Goal: Task Accomplishment & Management: Manage account settings

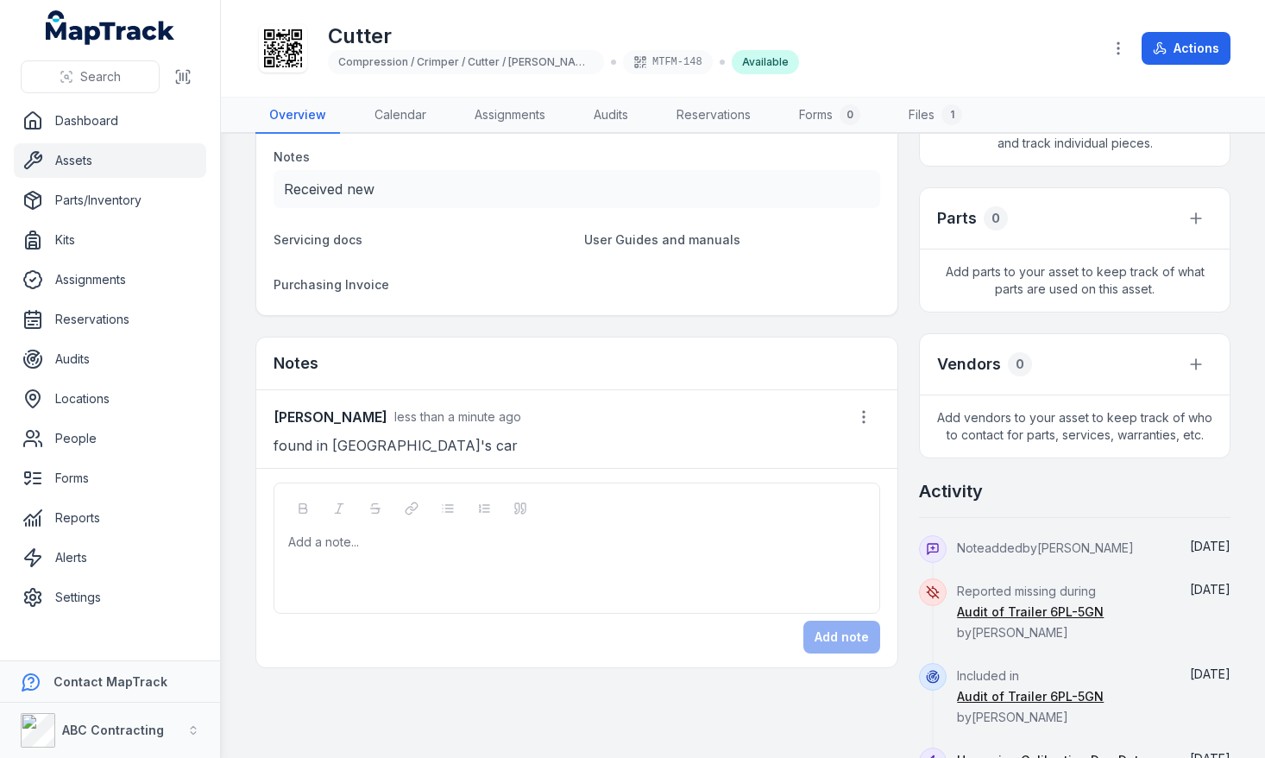
scroll to position [614, 0]
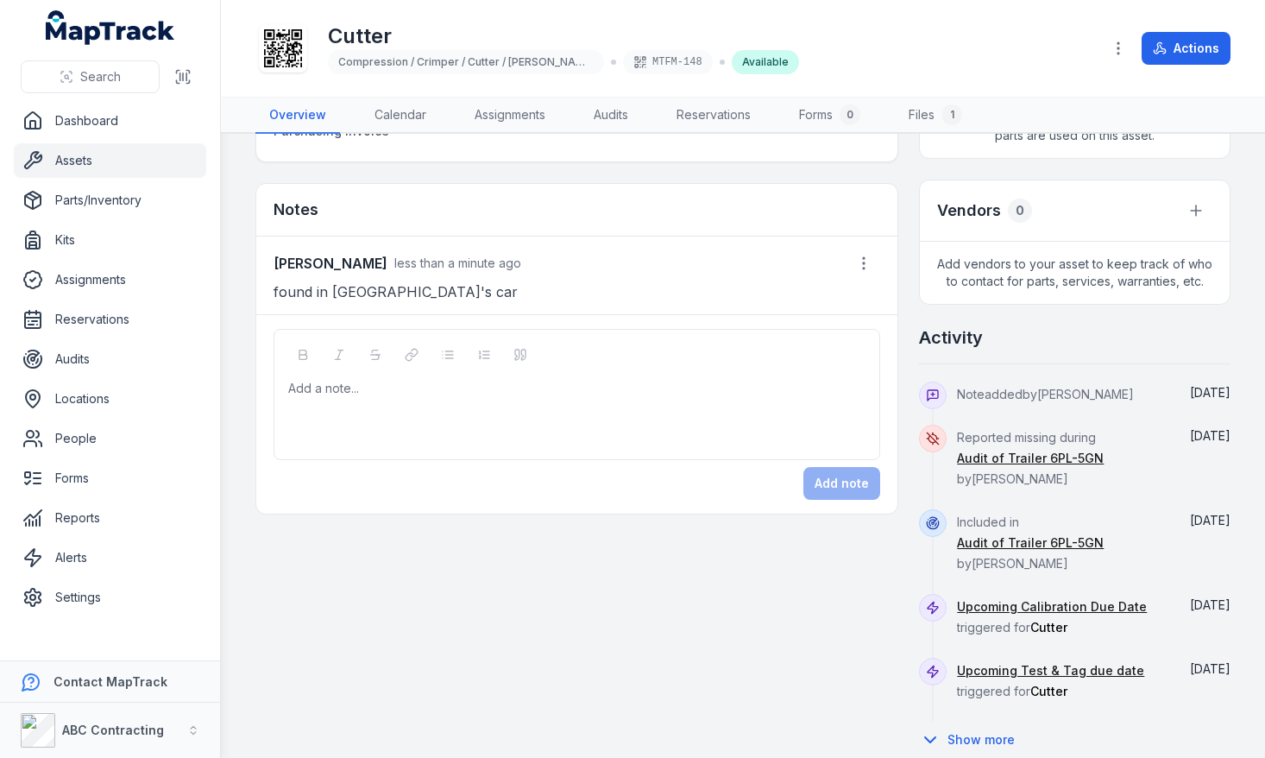
click at [422, 433] on div "Add a note..." at bounding box center [576, 414] width 577 height 69
drag, startPoint x: 268, startPoint y: 267, endPoint x: 359, endPoint y: 268, distance: 90.6
click at [359, 268] on div "Jarrod Milford less than a minute ago found in Chad's car" at bounding box center [576, 275] width 641 height 78
click at [480, 409] on div "Add a note..." at bounding box center [576, 414] width 577 height 69
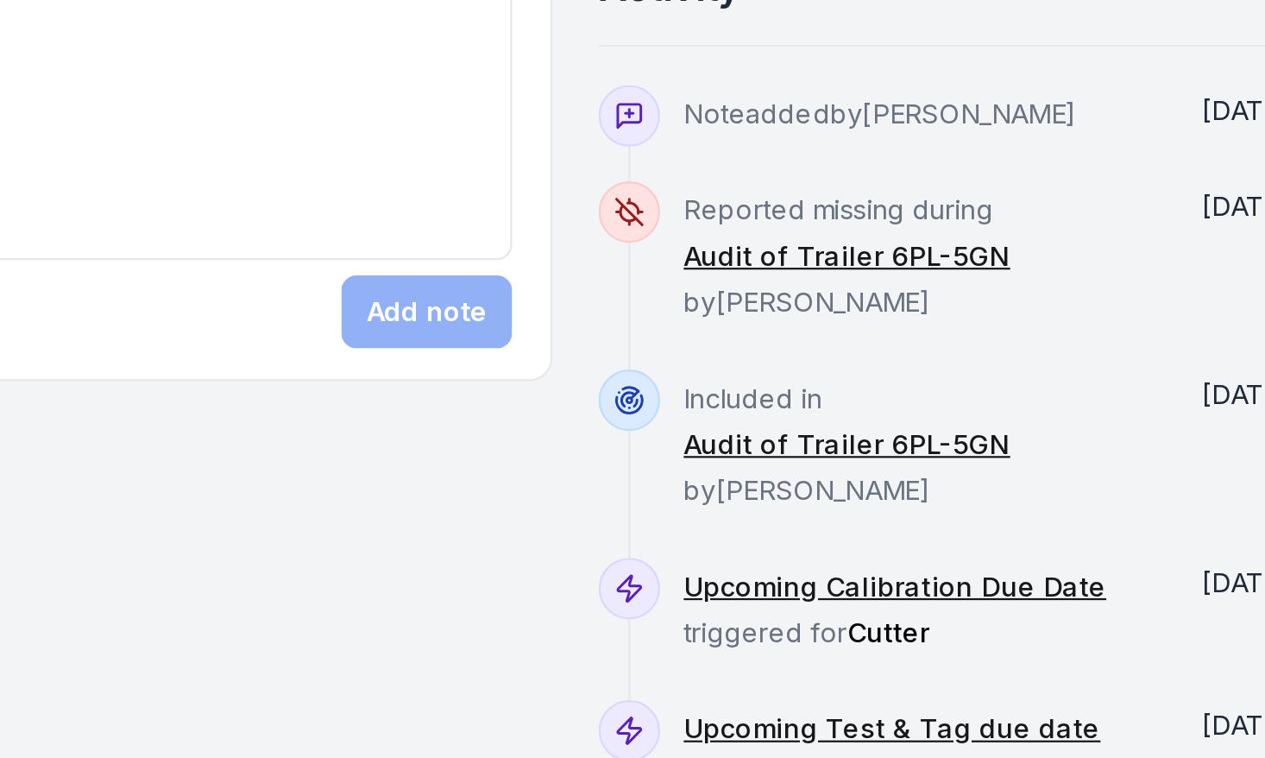
drag, startPoint x: 1066, startPoint y: 549, endPoint x: 954, endPoint y: 517, distance: 116.6
click at [954, 517] on div "Included in Audit of Trailer 6PL-5GN by Jarrod Milford Sept 16" at bounding box center [1075, 551] width 312 height 85
drag, startPoint x: 1018, startPoint y: 488, endPoint x: 966, endPoint y: 437, distance: 73.2
click at [966, 437] on div "Reported missing during Audit of Trailer 6PL-5GN by Jarrod Milford" at bounding box center [1061, 467] width 208 height 85
drag, startPoint x: 1124, startPoint y: 406, endPoint x: 992, endPoint y: 391, distance: 132.8
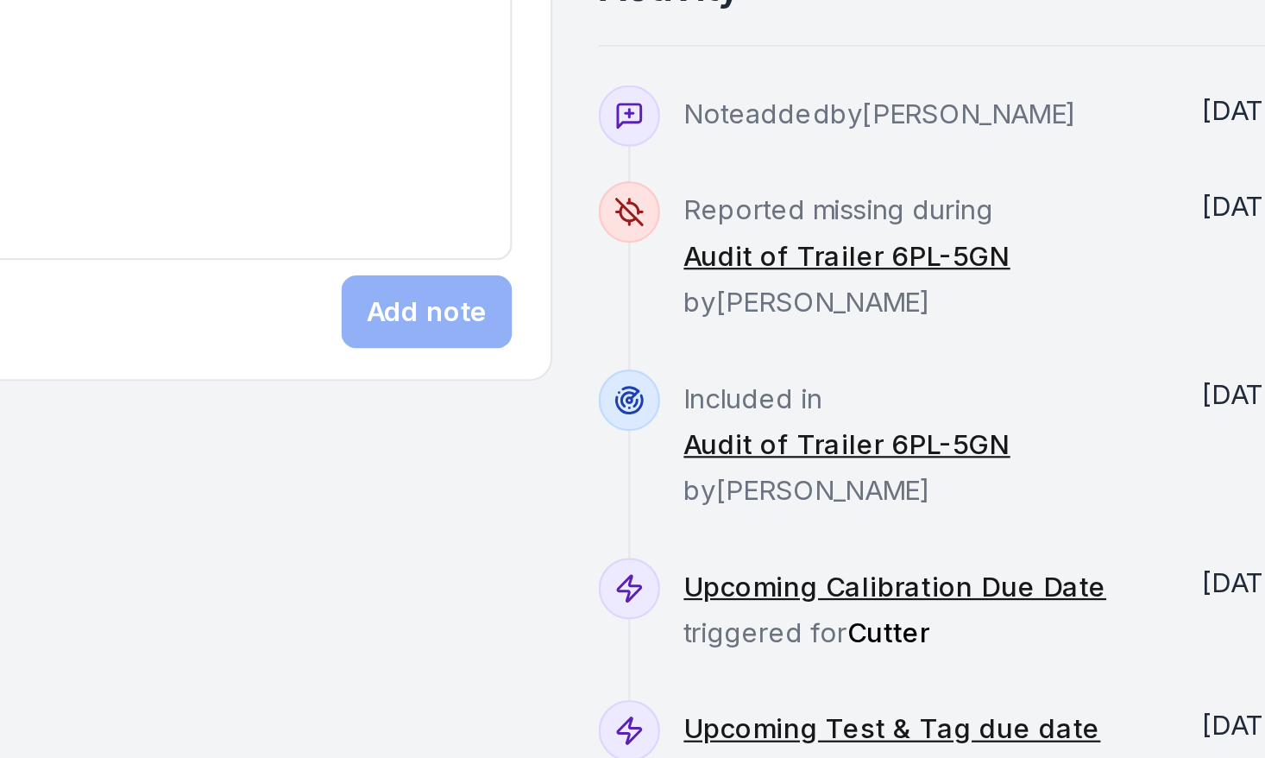
click at [992, 391] on div "Note added by Jarrod Milford" at bounding box center [1061, 402] width 208 height 43
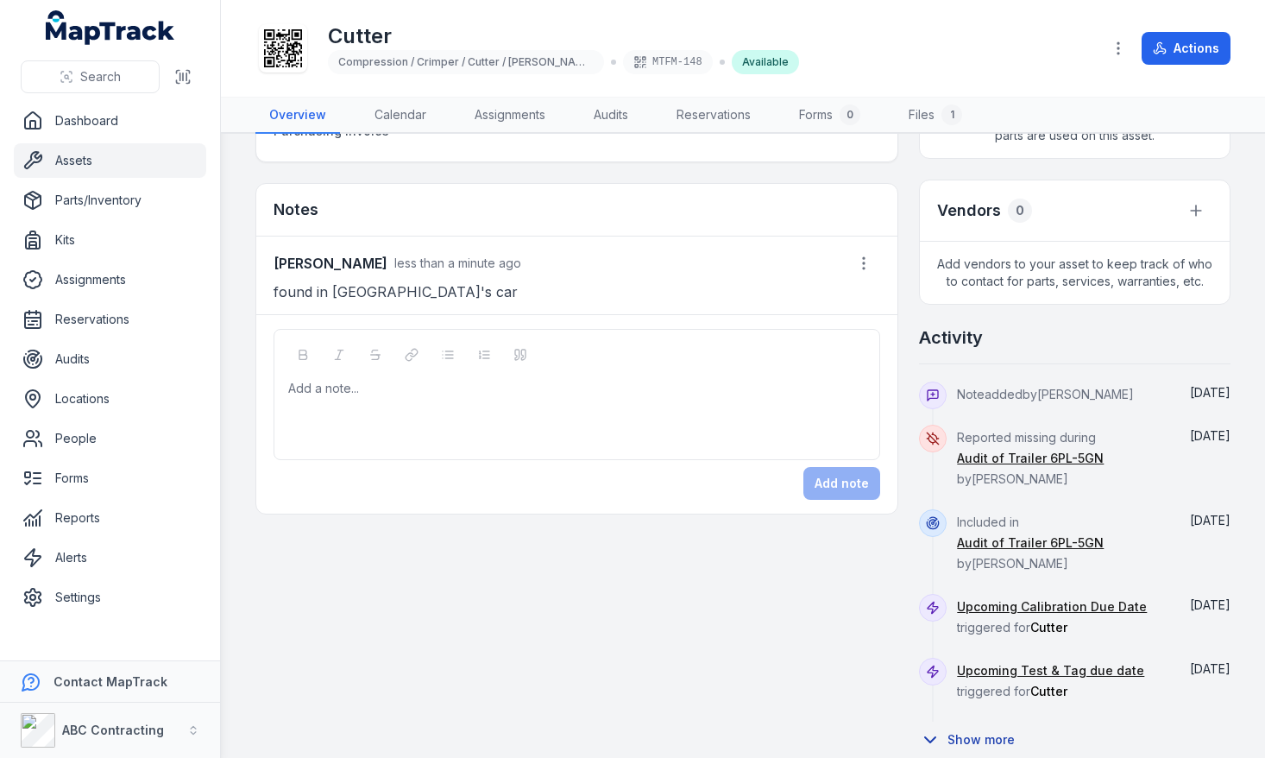
click at [990, 721] on button "Show more" at bounding box center [972, 739] width 107 height 36
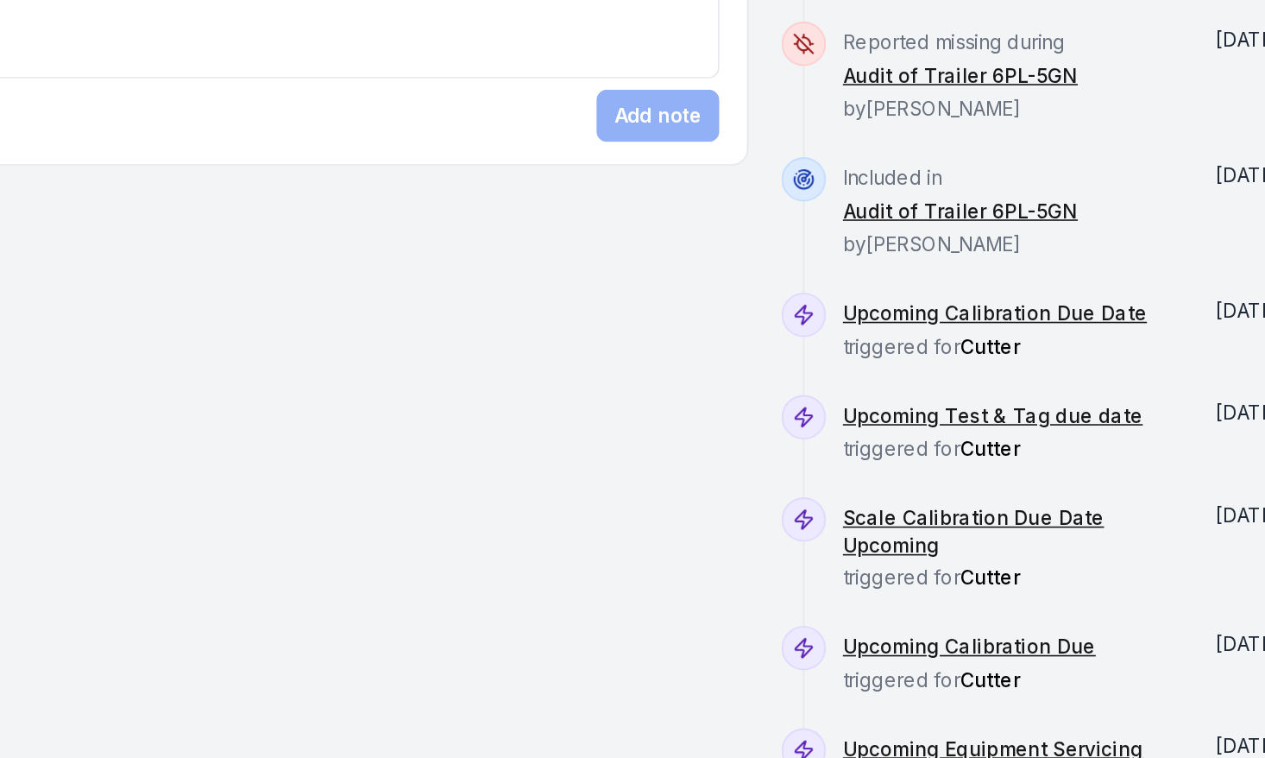
scroll to position [924, 0]
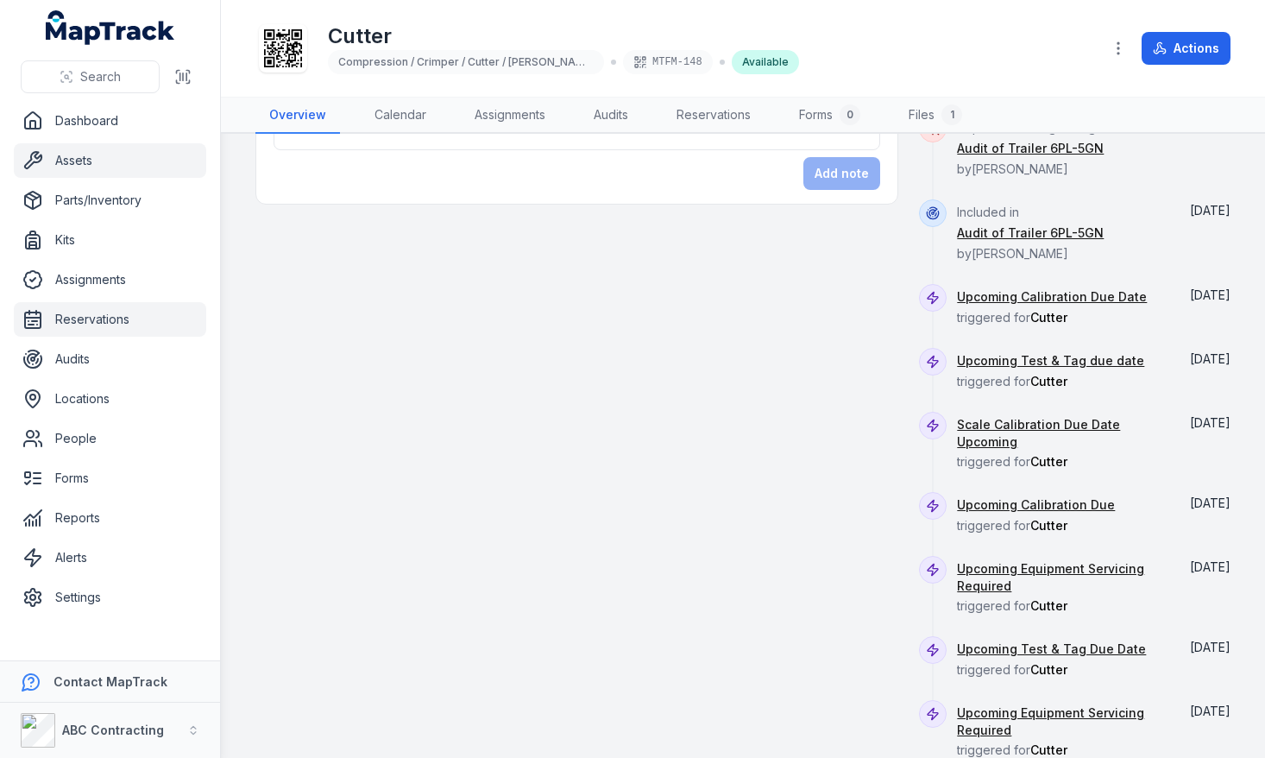
click at [101, 318] on link "Reservations" at bounding box center [110, 319] width 192 height 35
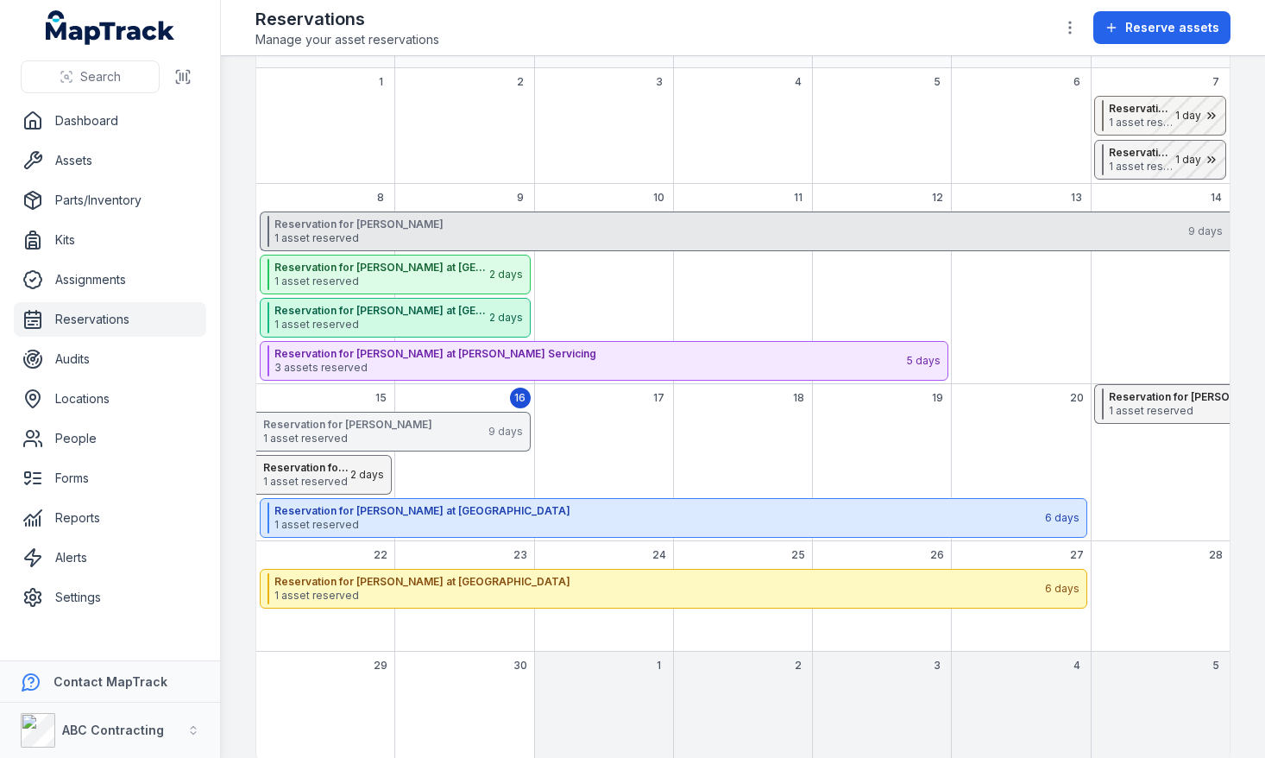
scroll to position [136, 0]
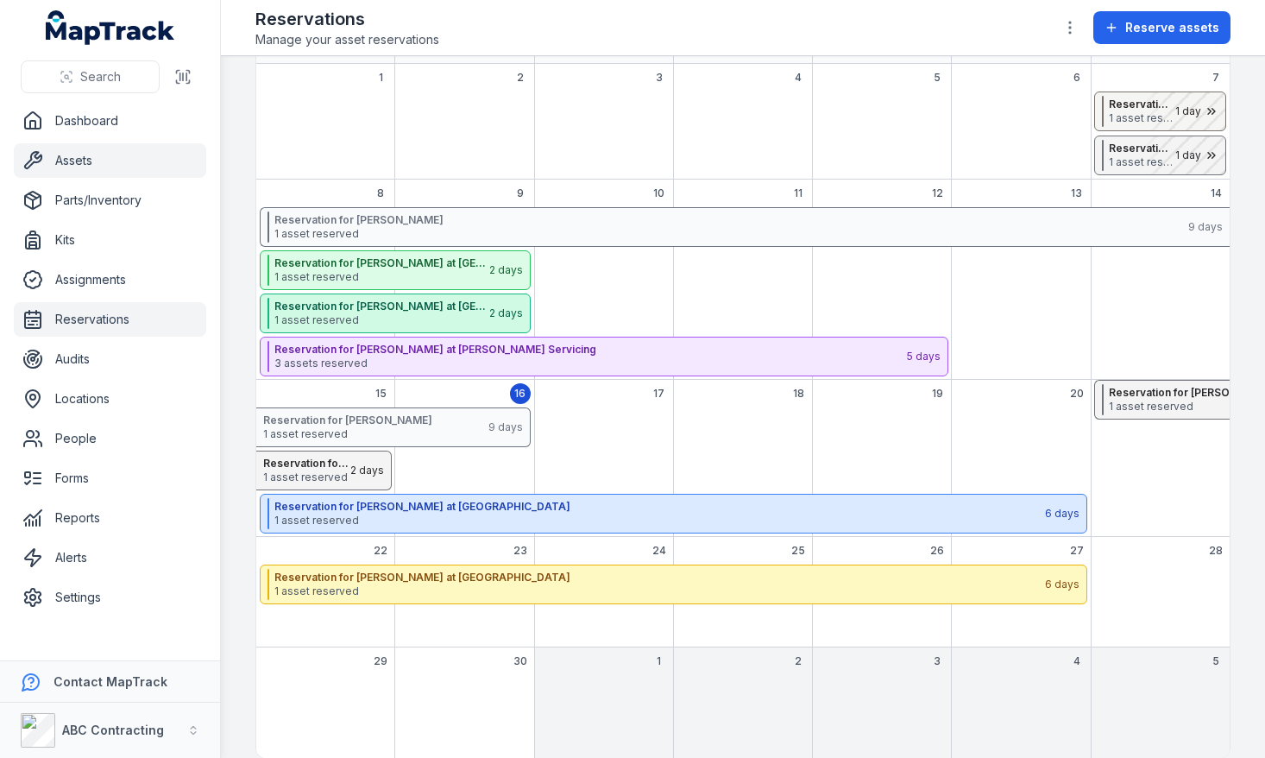
click at [98, 163] on link "Assets" at bounding box center [110, 160] width 192 height 35
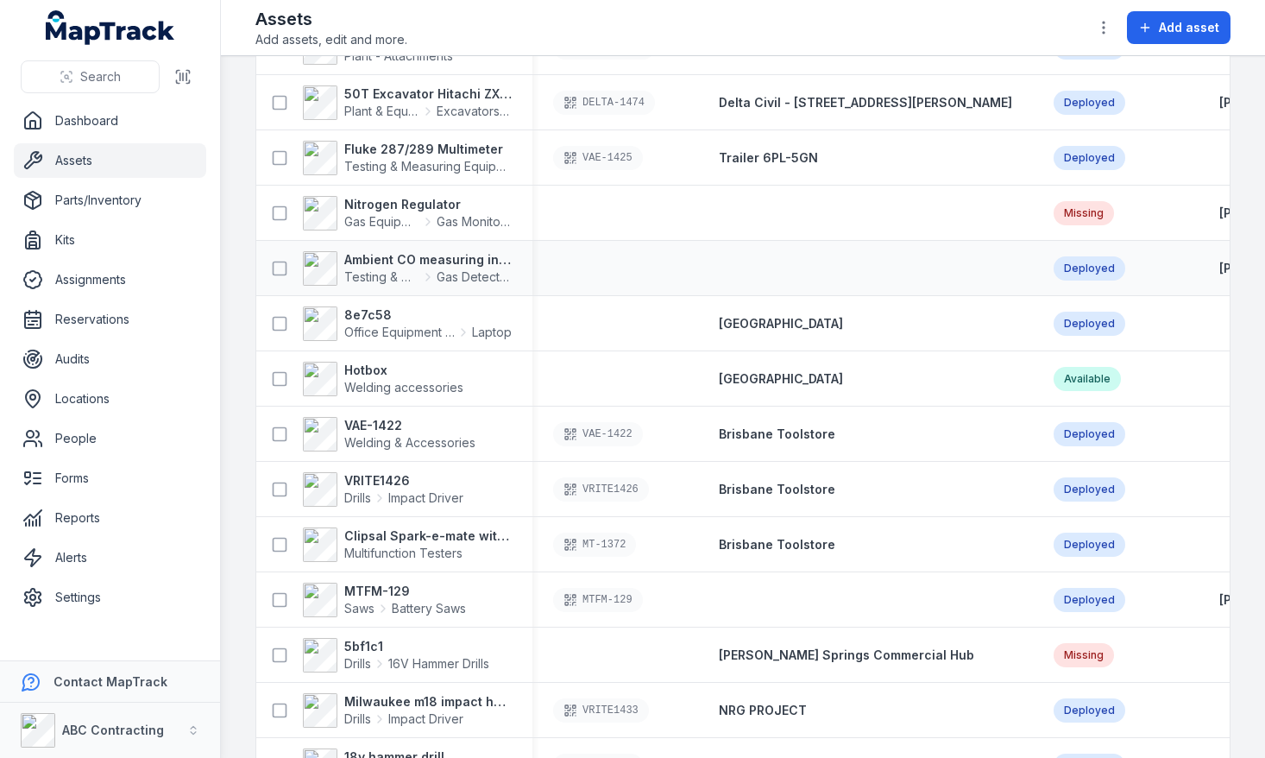
scroll to position [293, 0]
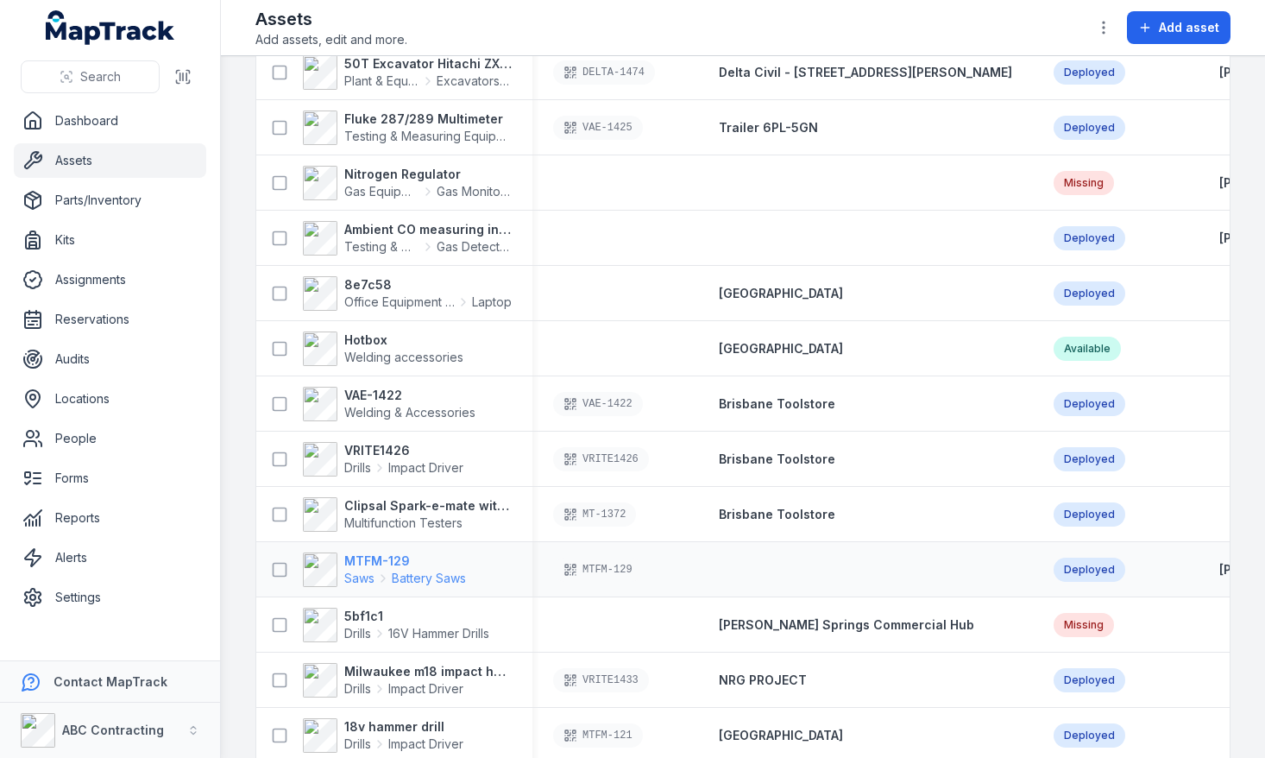
click at [373, 567] on strong "MTFM-129" at bounding box center [405, 560] width 122 height 17
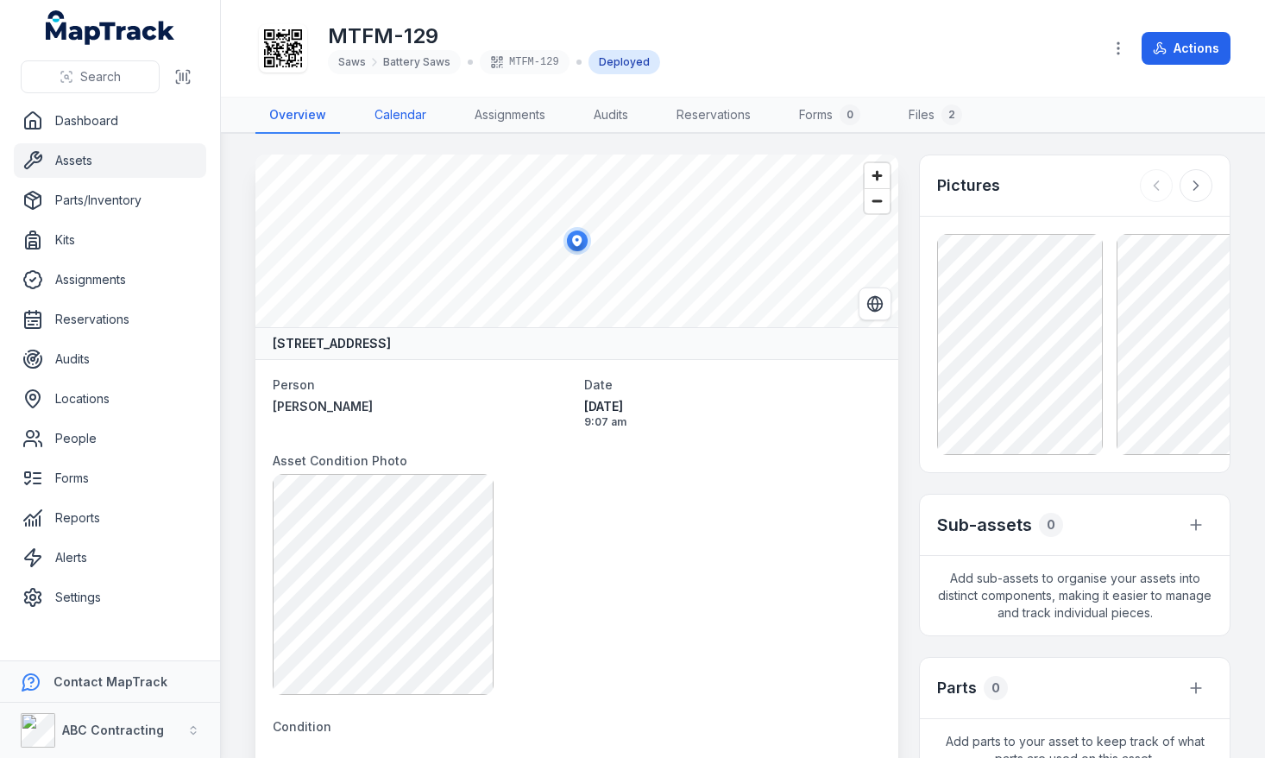
click at [407, 124] on link "Calendar" at bounding box center [400, 116] width 79 height 36
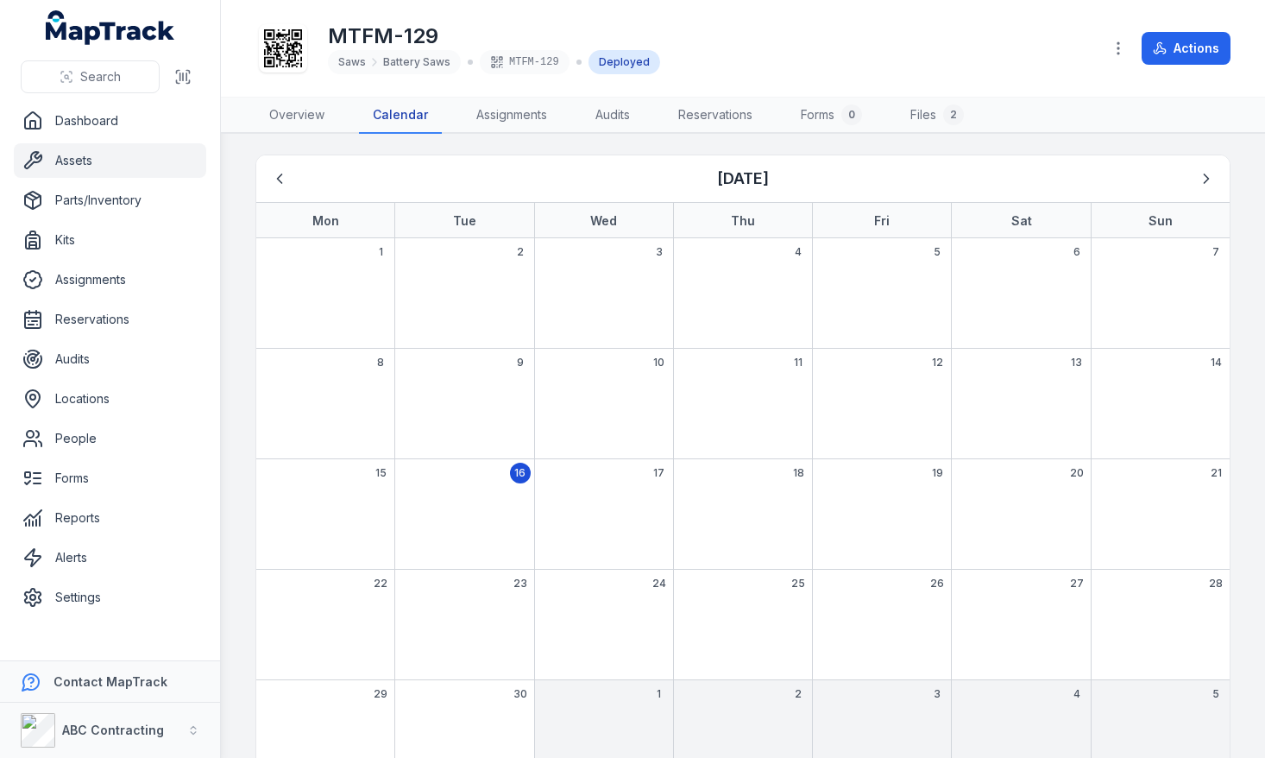
scroll to position [54, 0]
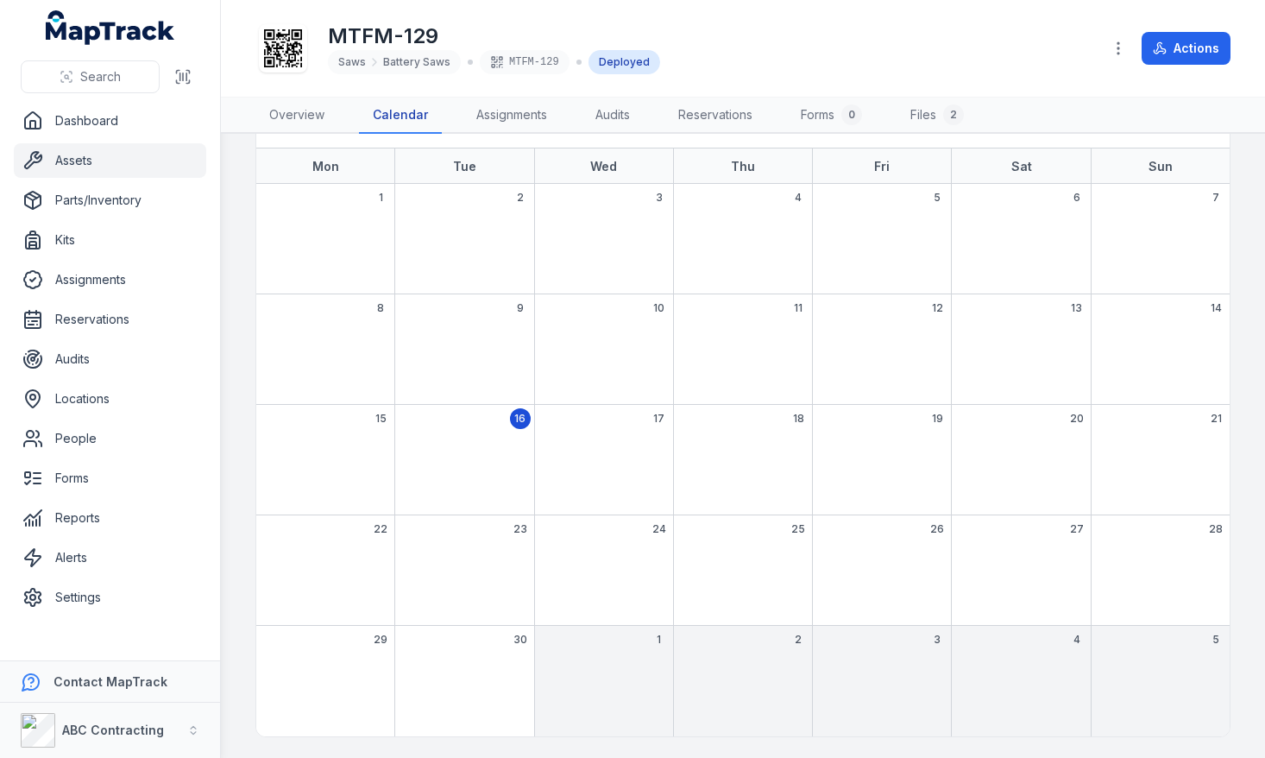
click at [331, 556] on div "22" at bounding box center [325, 570] width 138 height 110
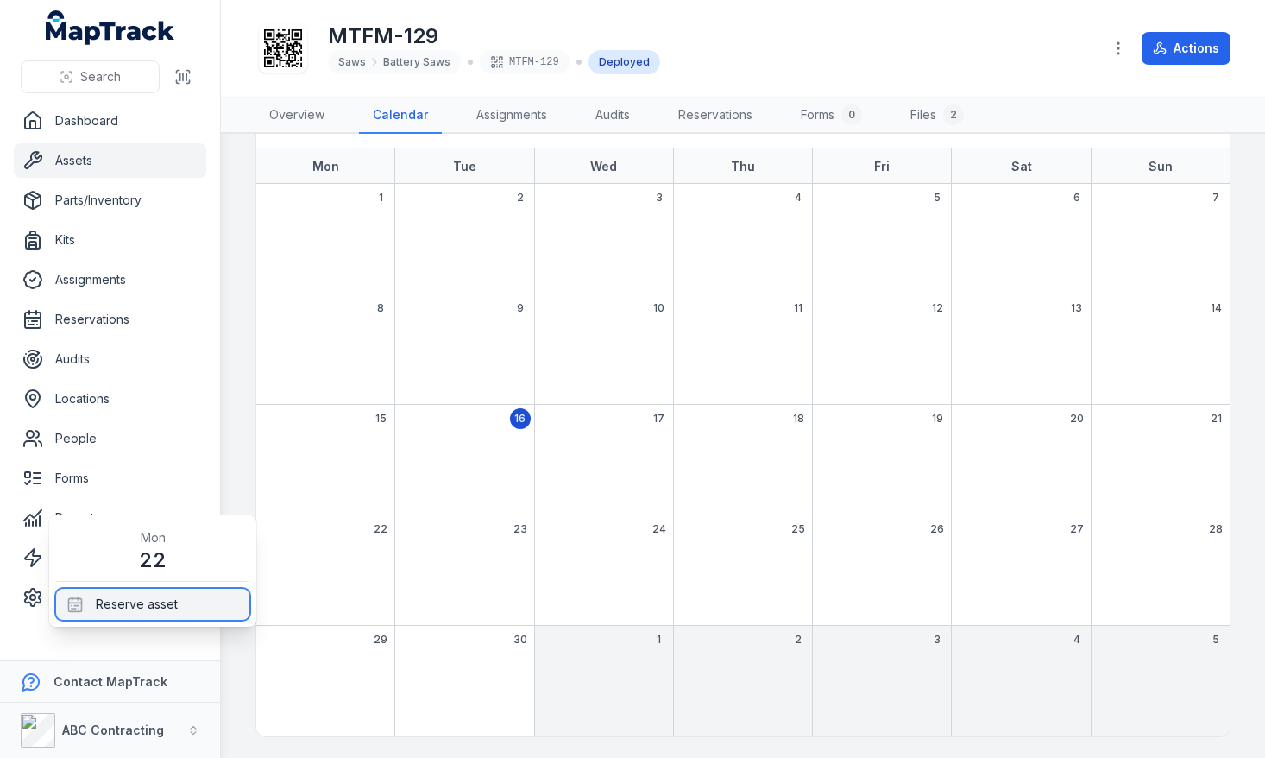
click at [151, 608] on div "Reserve asset" at bounding box center [152, 604] width 193 height 31
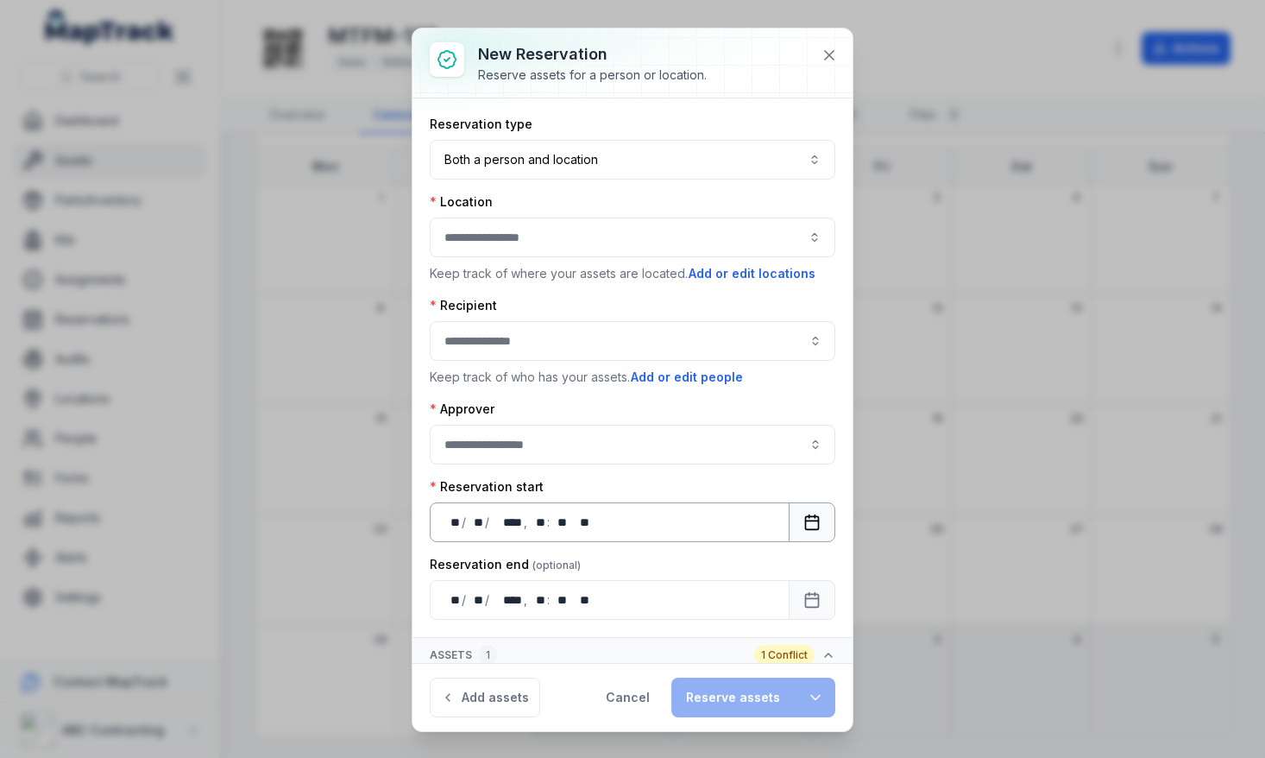
scroll to position [33, 0]
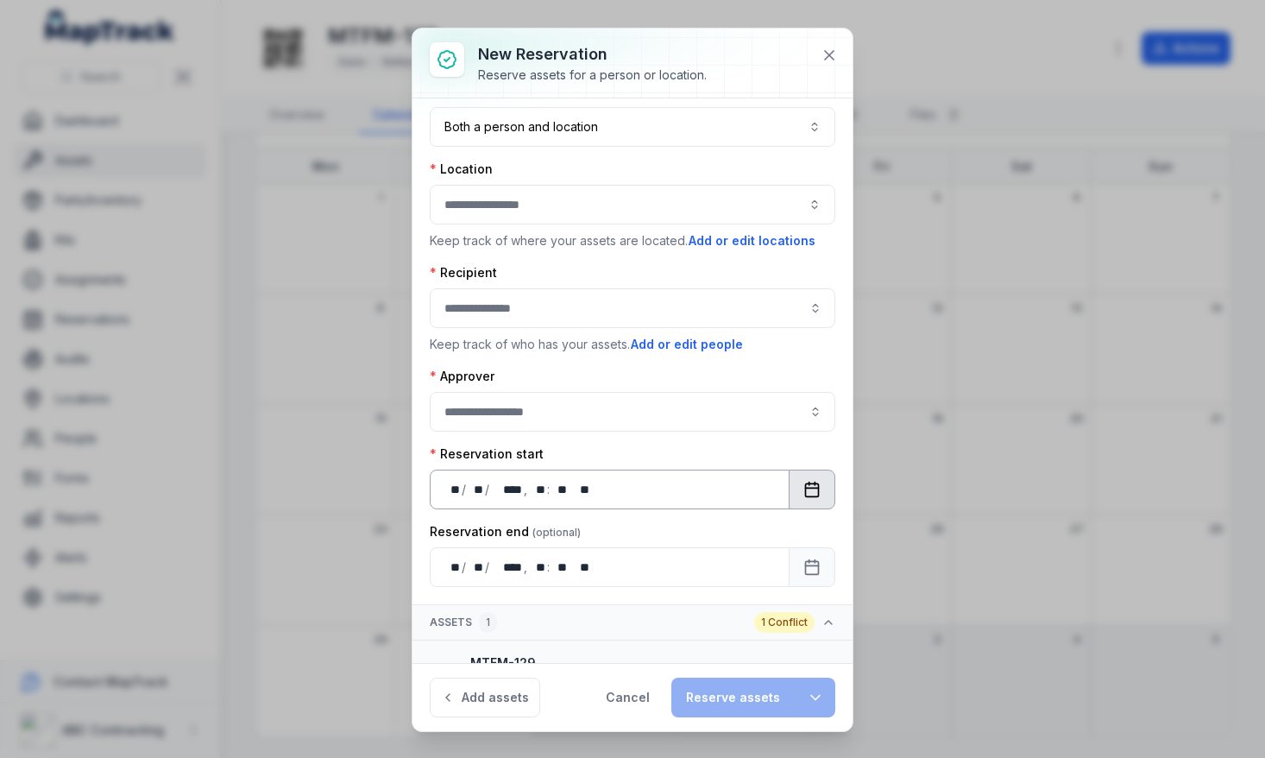
click at [819, 489] on icon "Calendar" at bounding box center [811, 489] width 17 height 17
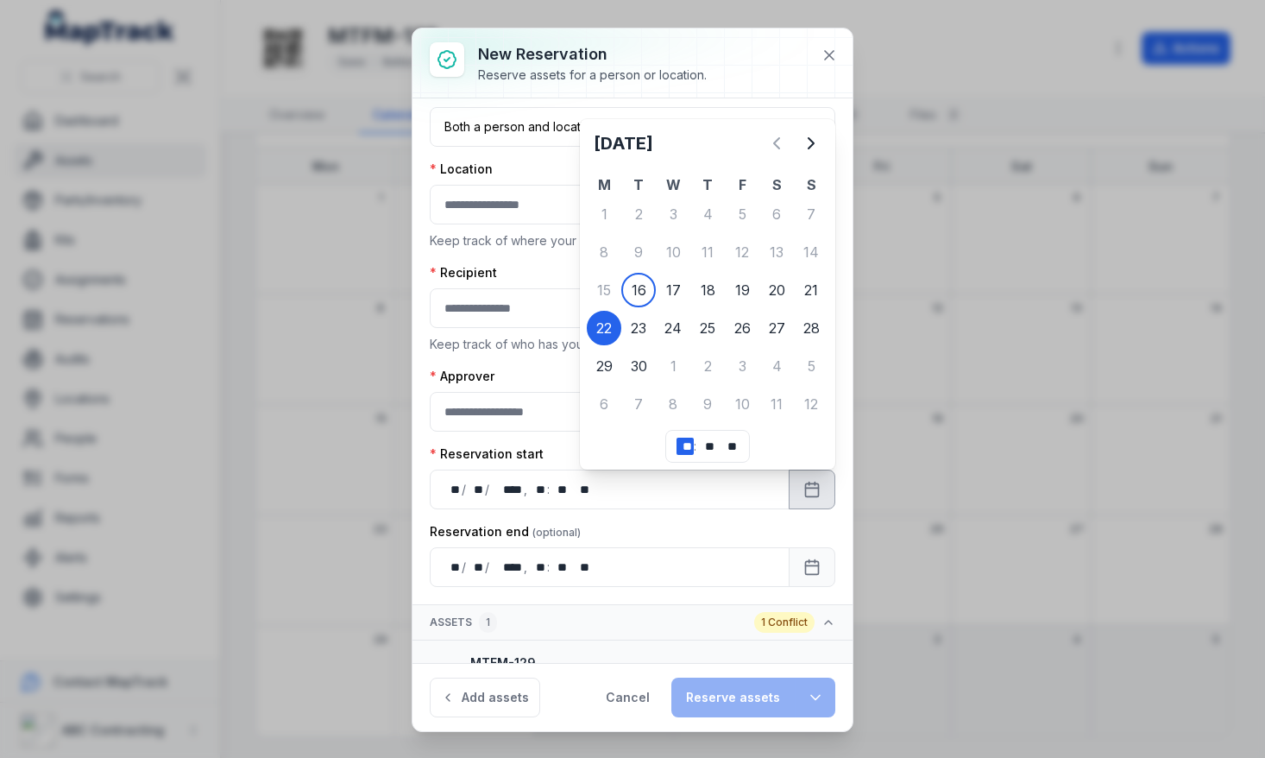
click at [686, 448] on div "** **" at bounding box center [685, 446] width 17 height 17
click at [671, 516] on div "**********" at bounding box center [633, 335] width 406 height 504
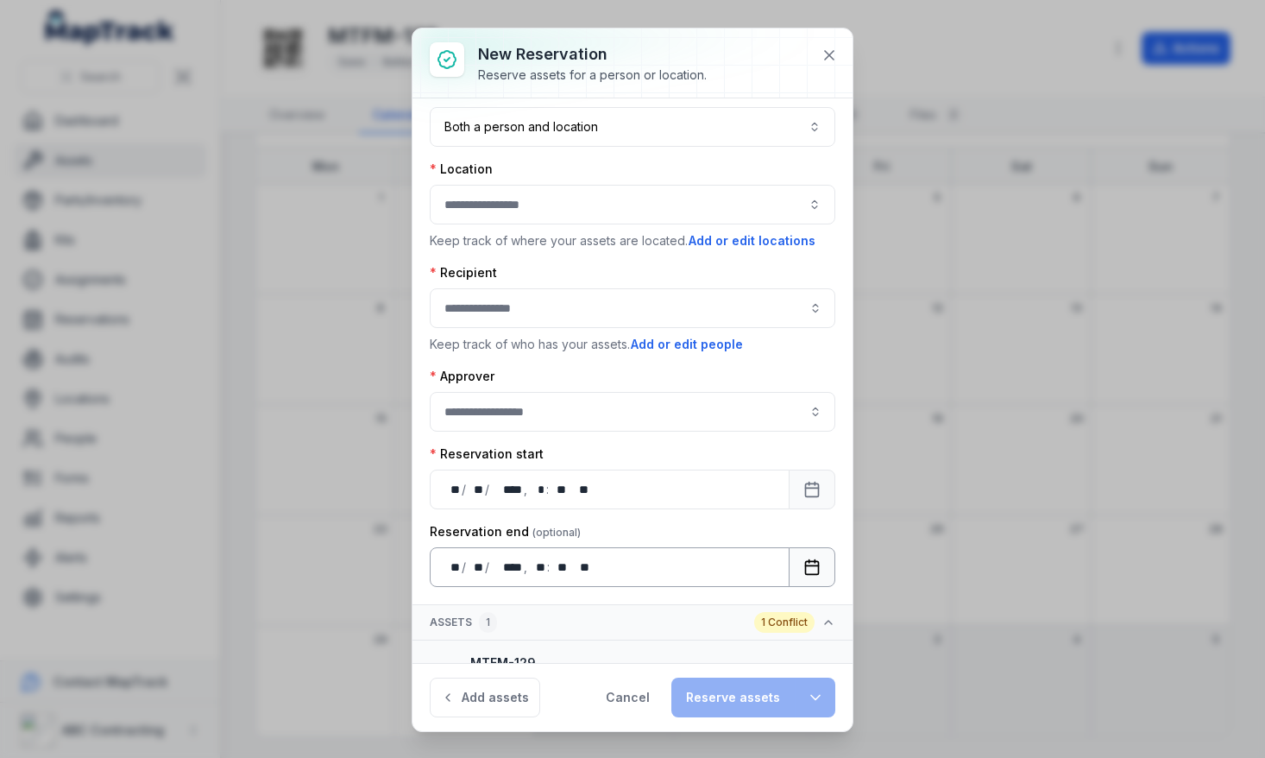
click at [814, 568] on icon "Calendar" at bounding box center [811, 566] width 17 height 17
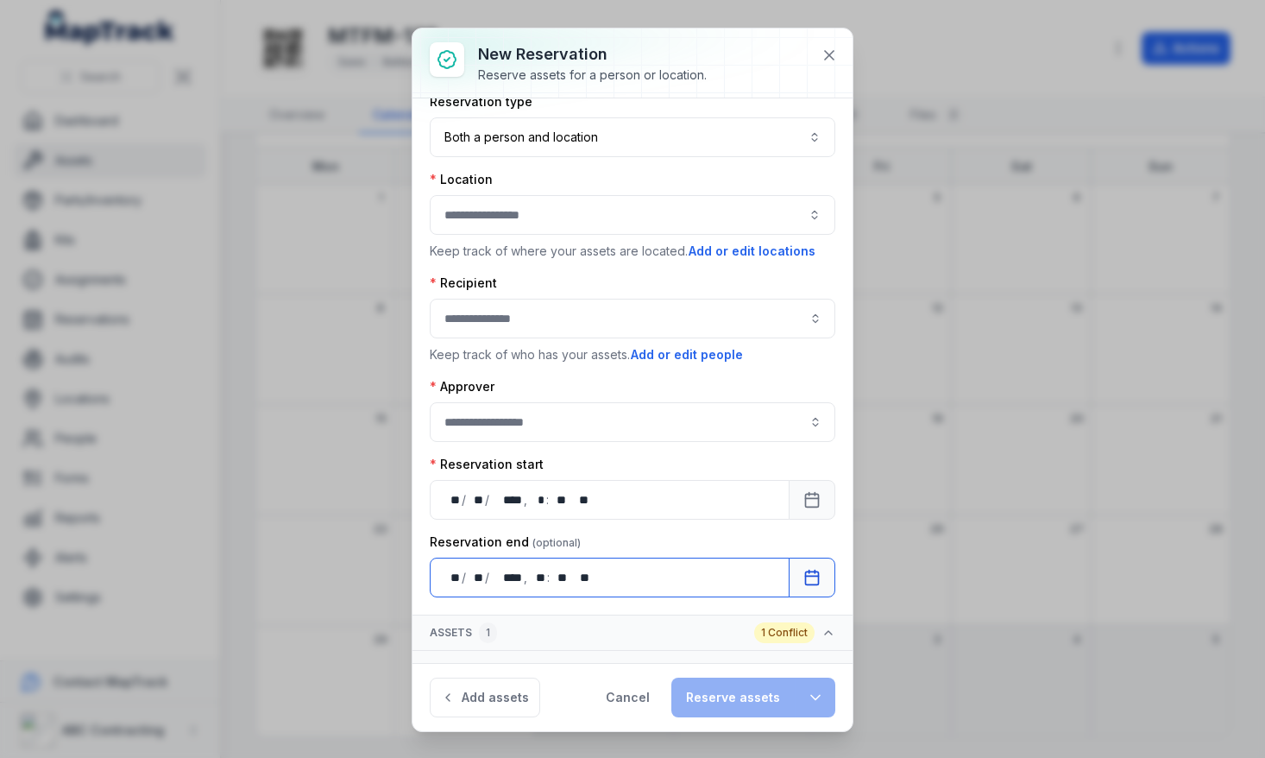
scroll to position [0, 0]
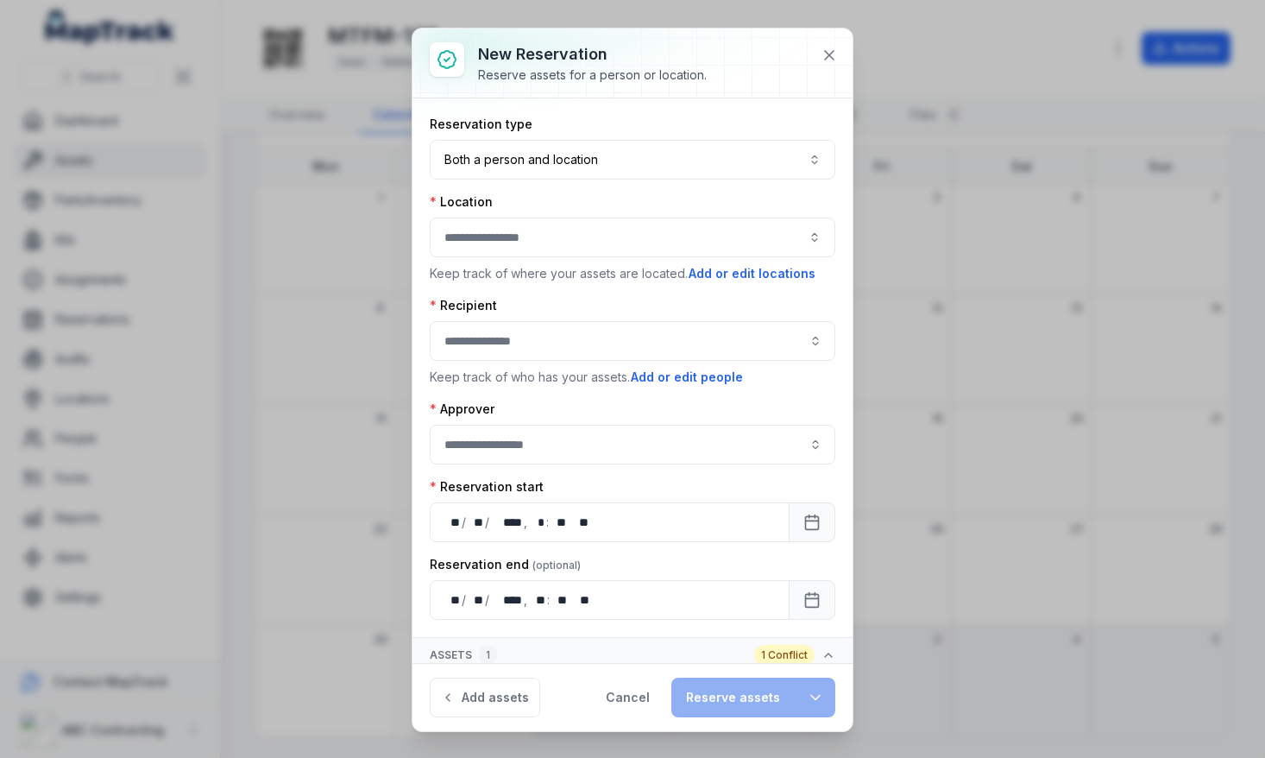
click at [612, 264] on p "Keep track of where your assets are located. Add or edit locations" at bounding box center [633, 273] width 406 height 19
click at [592, 248] on button "button" at bounding box center [633, 237] width 406 height 40
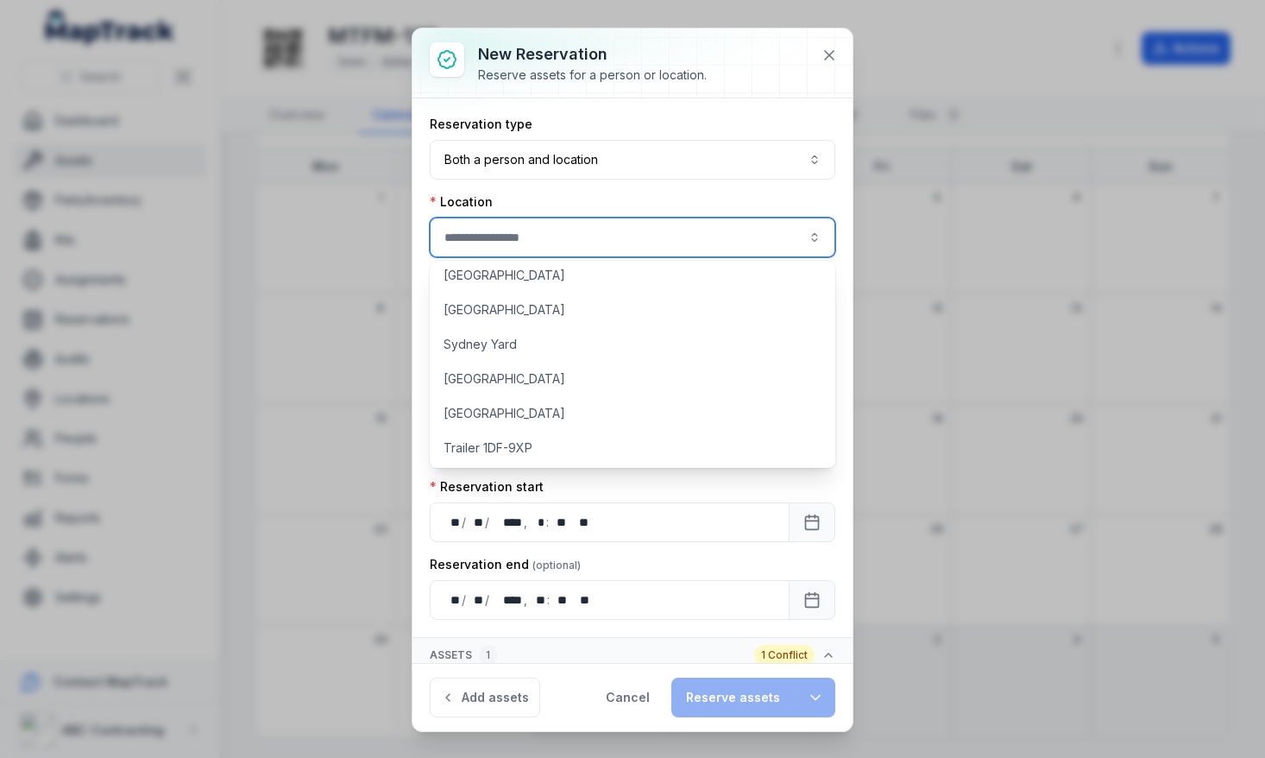
scroll to position [1294, 0]
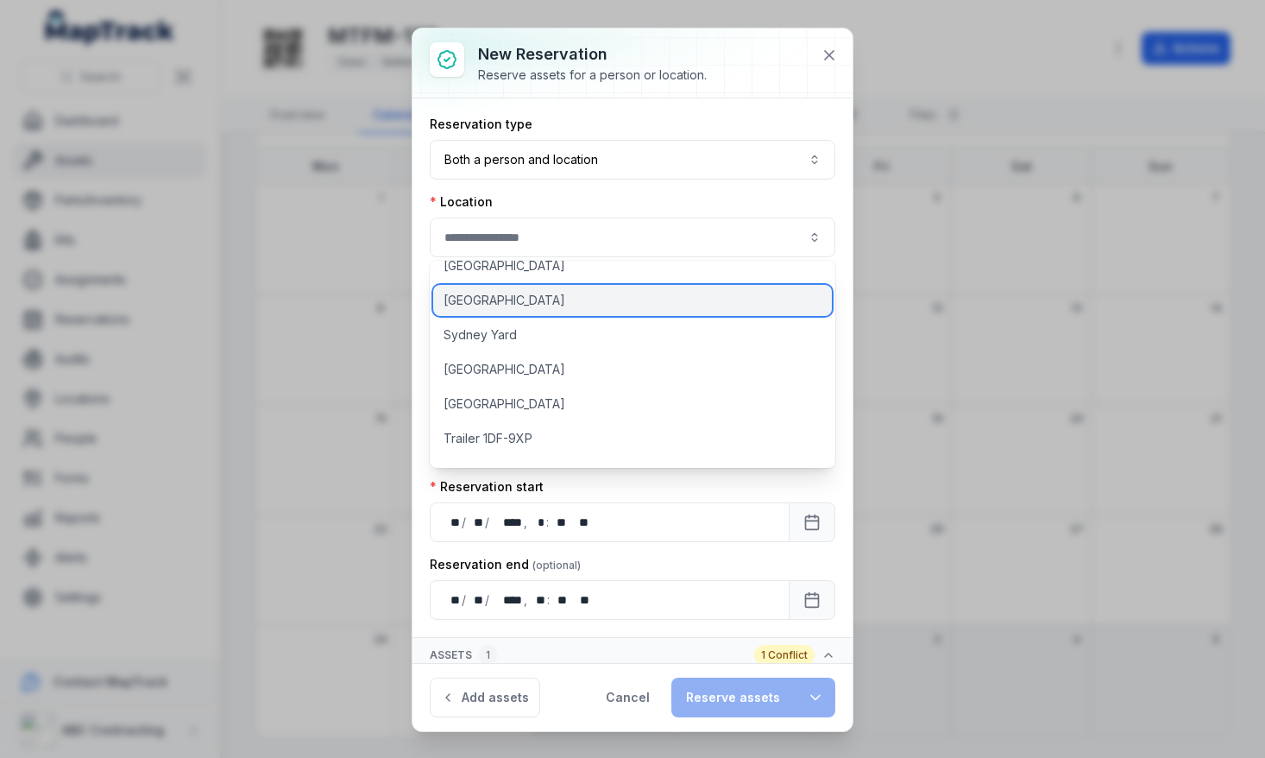
click at [565, 302] on span "[GEOGRAPHIC_DATA]" at bounding box center [505, 300] width 122 height 17
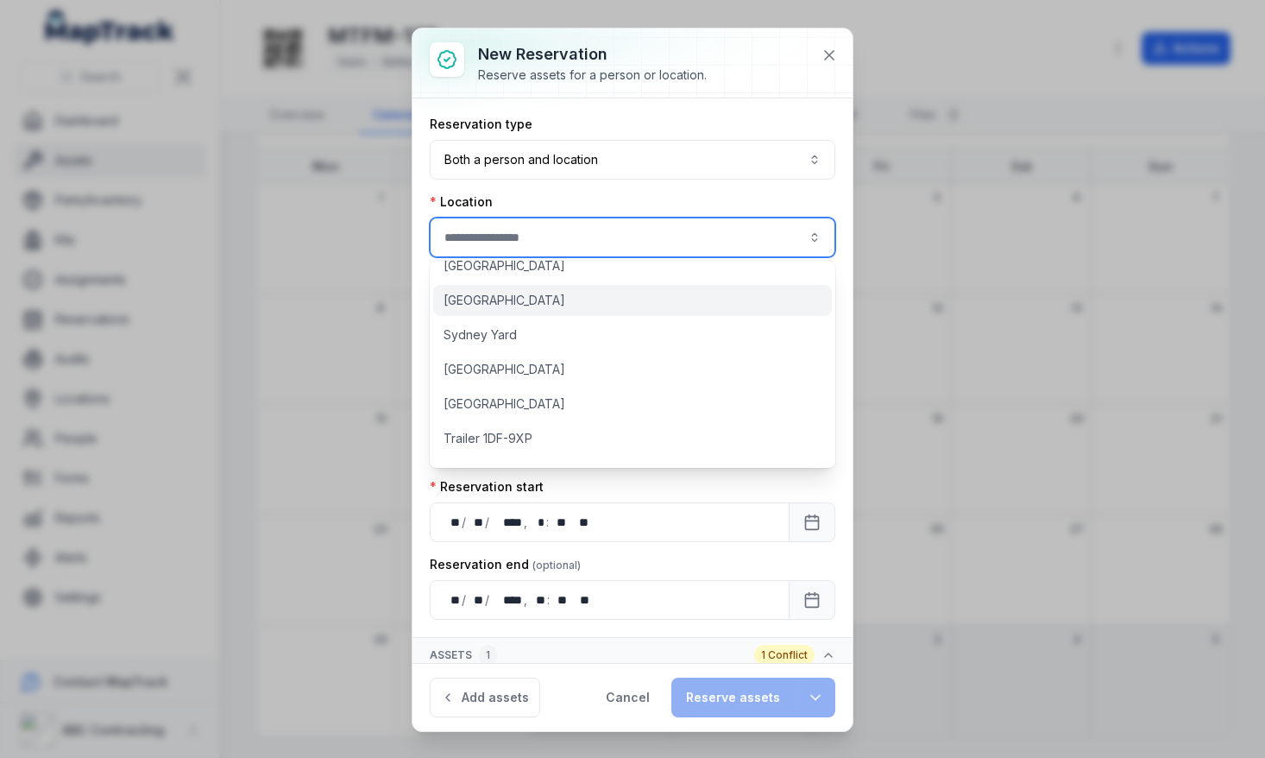
type input "**********"
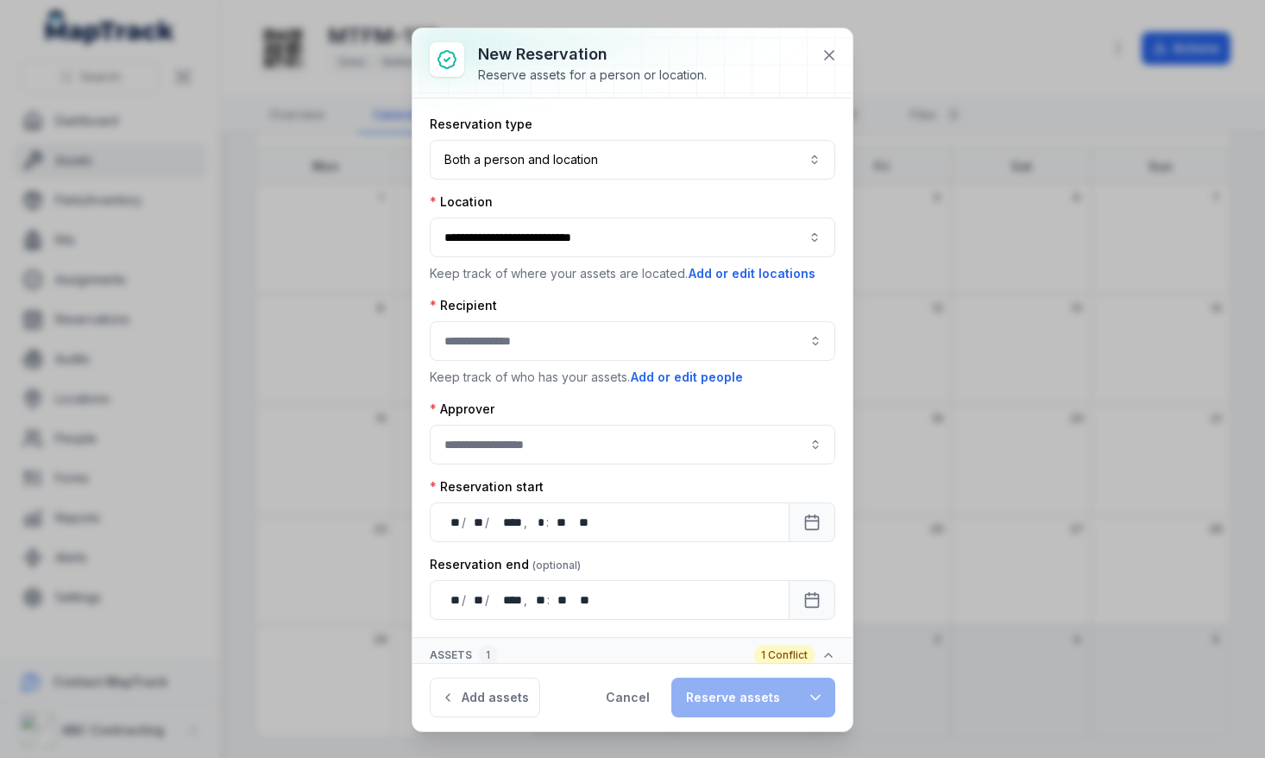
click at [499, 318] on div "Recipient Keep track of who has your assets. Add or edit people" at bounding box center [633, 342] width 406 height 90
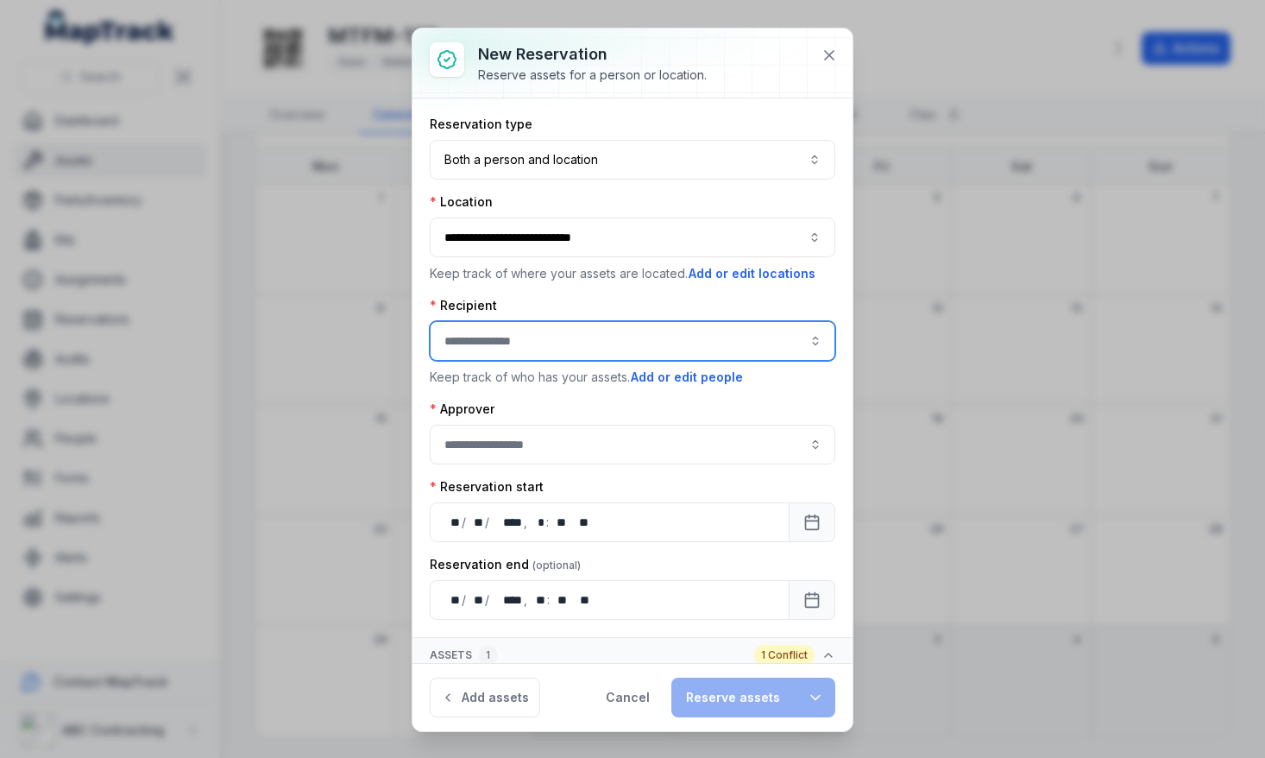
click at [526, 332] on input ":rd6:-form-item-label" at bounding box center [633, 341] width 406 height 40
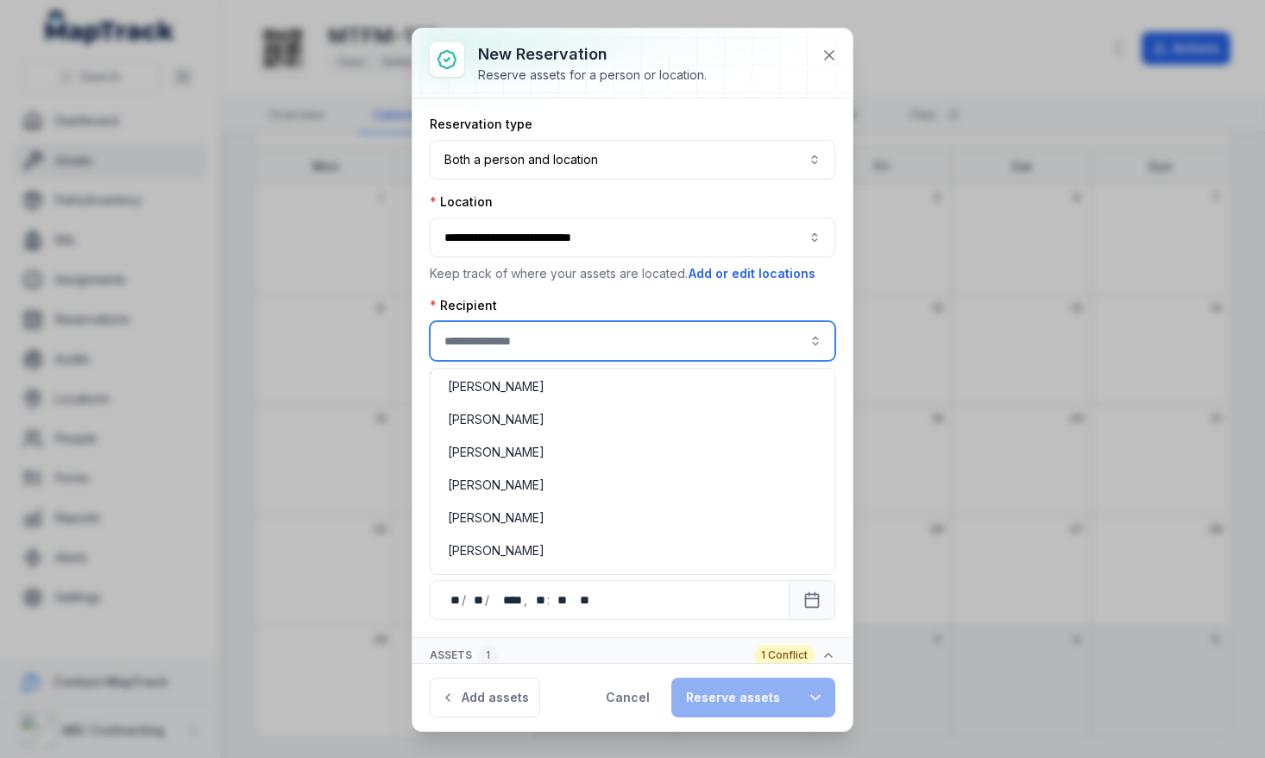
scroll to position [168, 0]
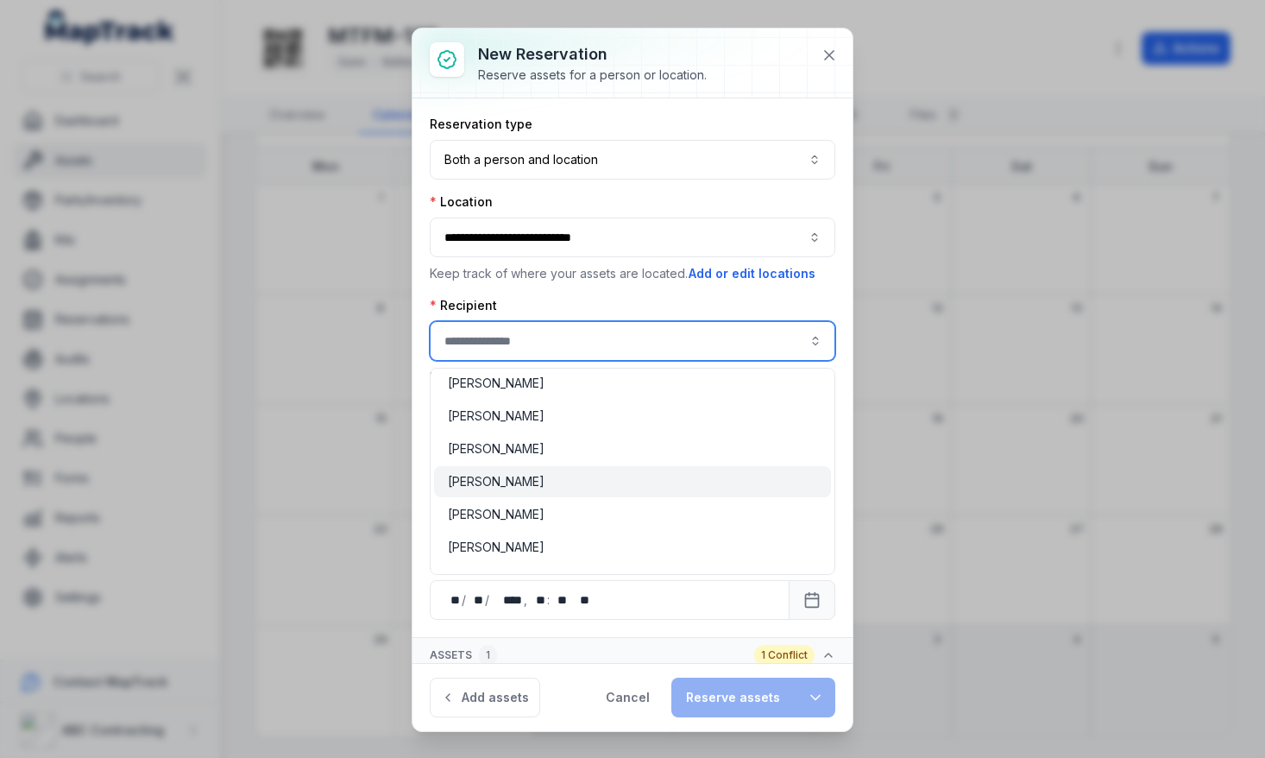
type input "**********"
click at [526, 492] on div "[PERSON_NAME]" at bounding box center [632, 481] width 397 height 31
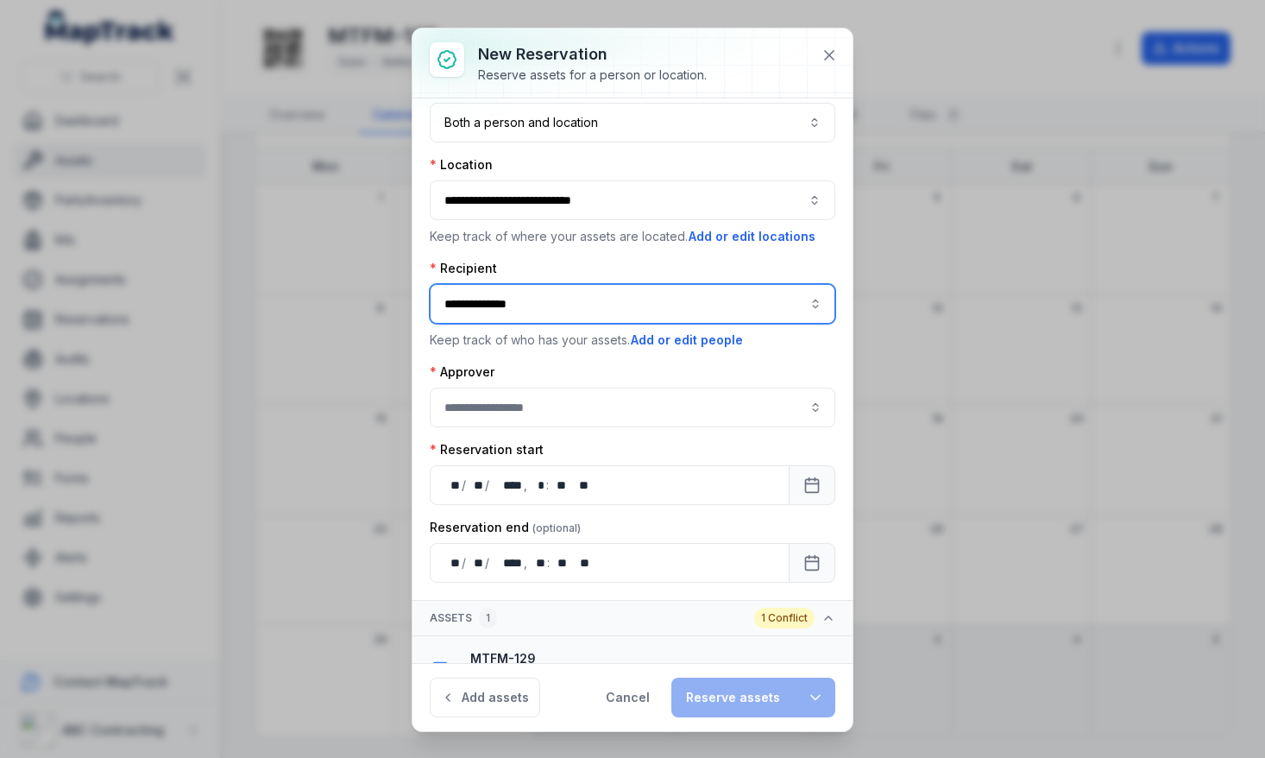
scroll to position [66, 0]
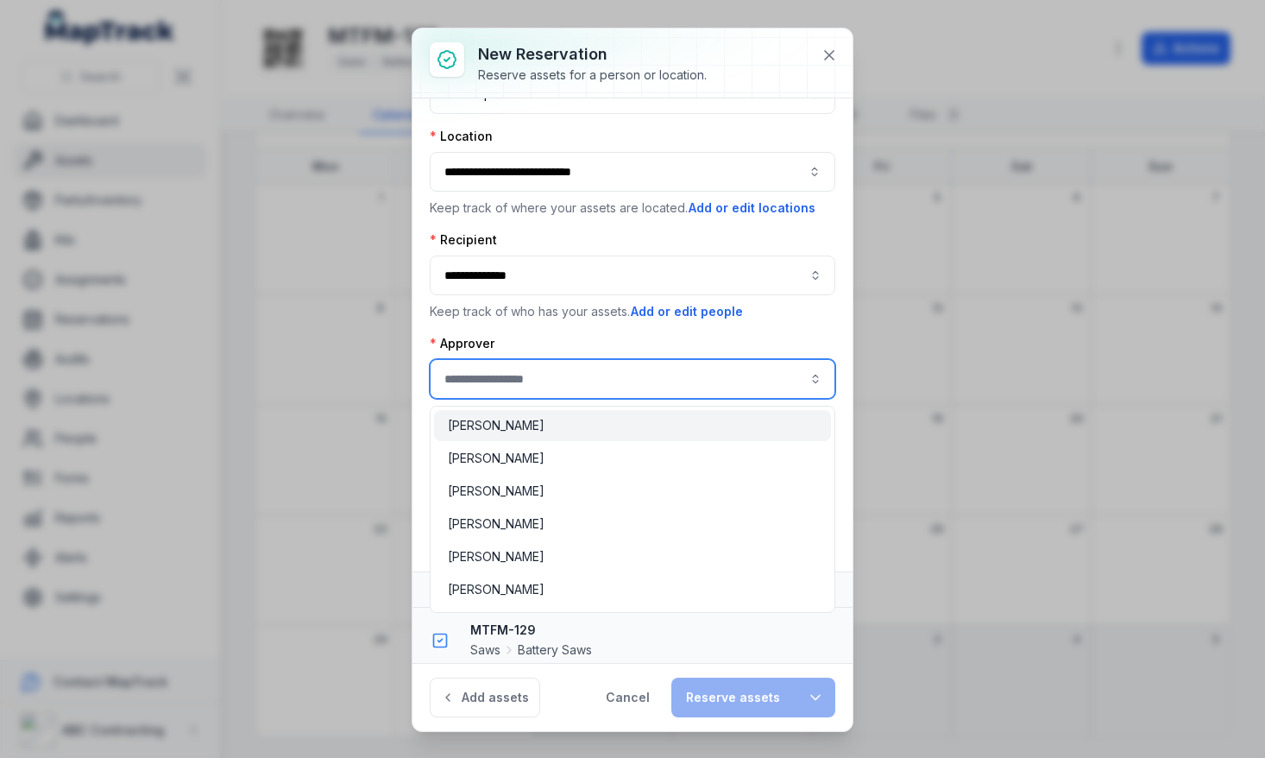
click at [516, 378] on input ":rda:-form-item-label" at bounding box center [633, 379] width 406 height 40
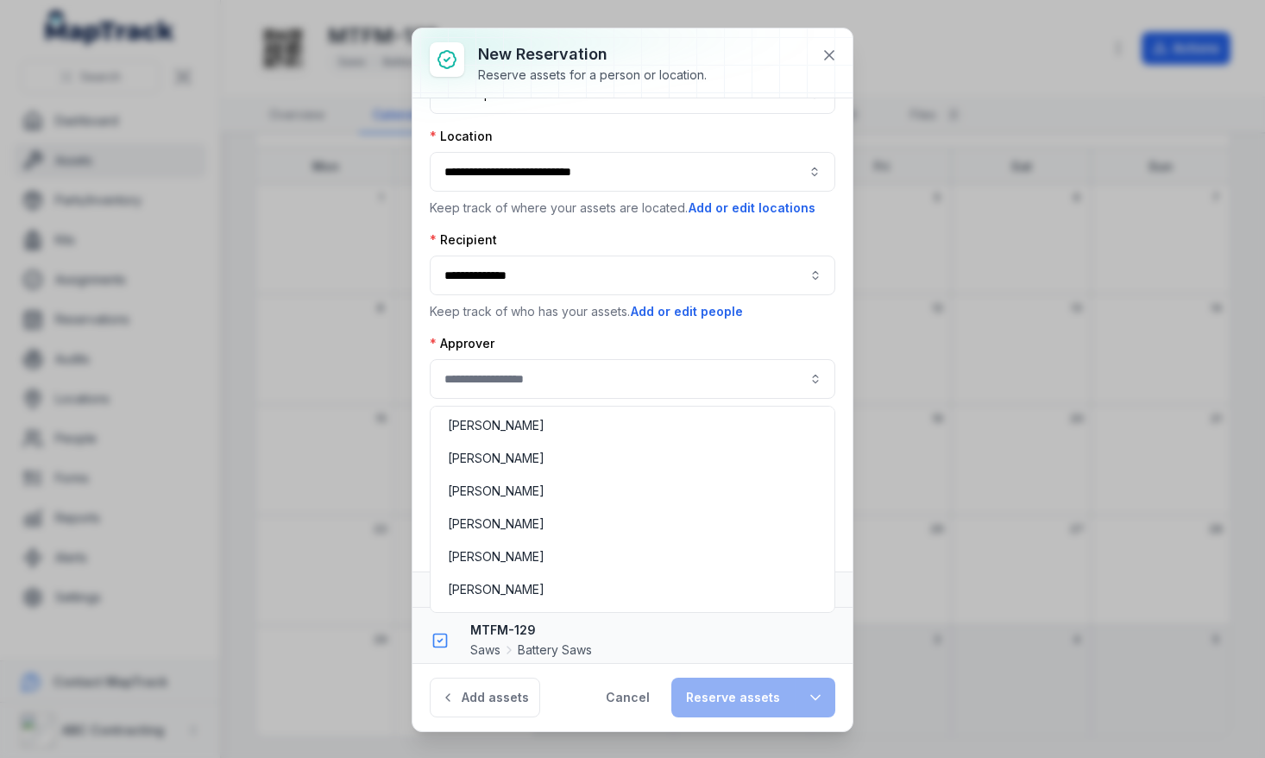
click at [518, 475] on div "Alex Armstead Bruce Banner Clint Preedy David Purdie Denys Karantonis Gemma Jon…" at bounding box center [633, 509] width 406 height 207
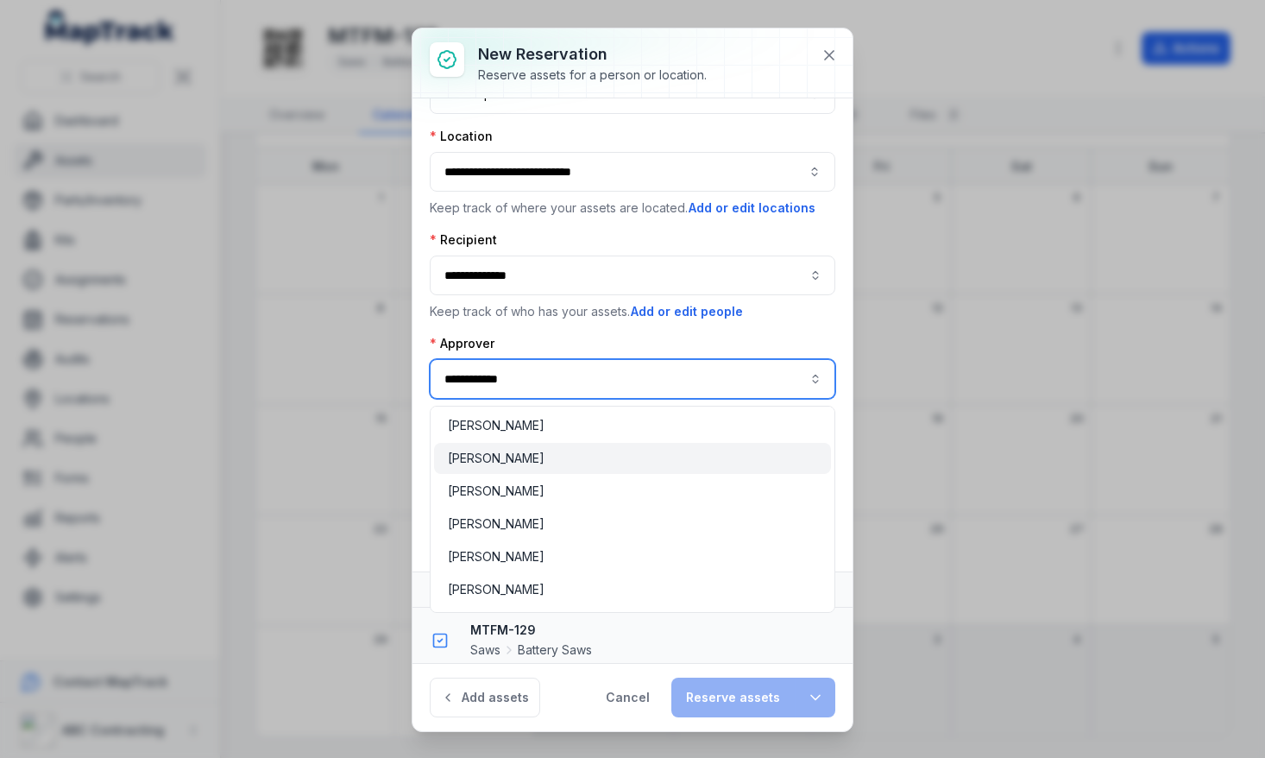
click at [535, 465] on div "Bruce Banner" at bounding box center [632, 458] width 369 height 17
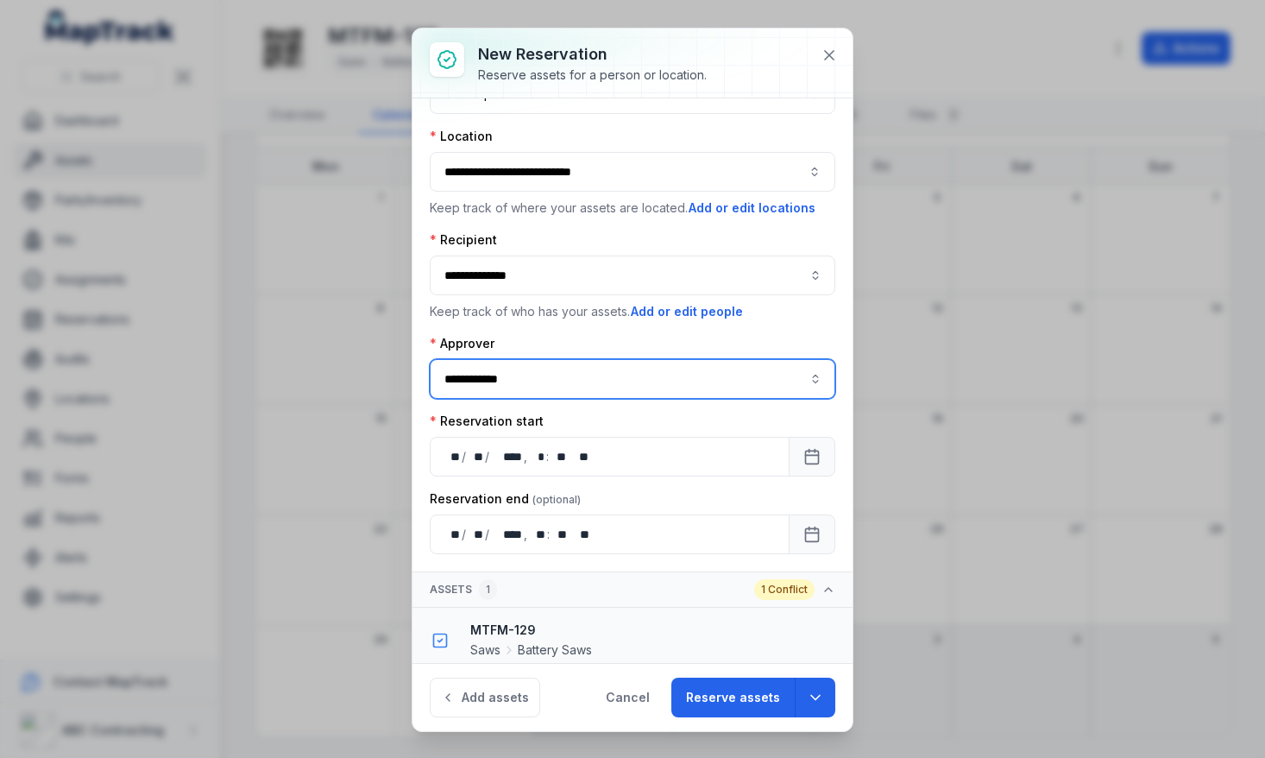
scroll to position [108, 0]
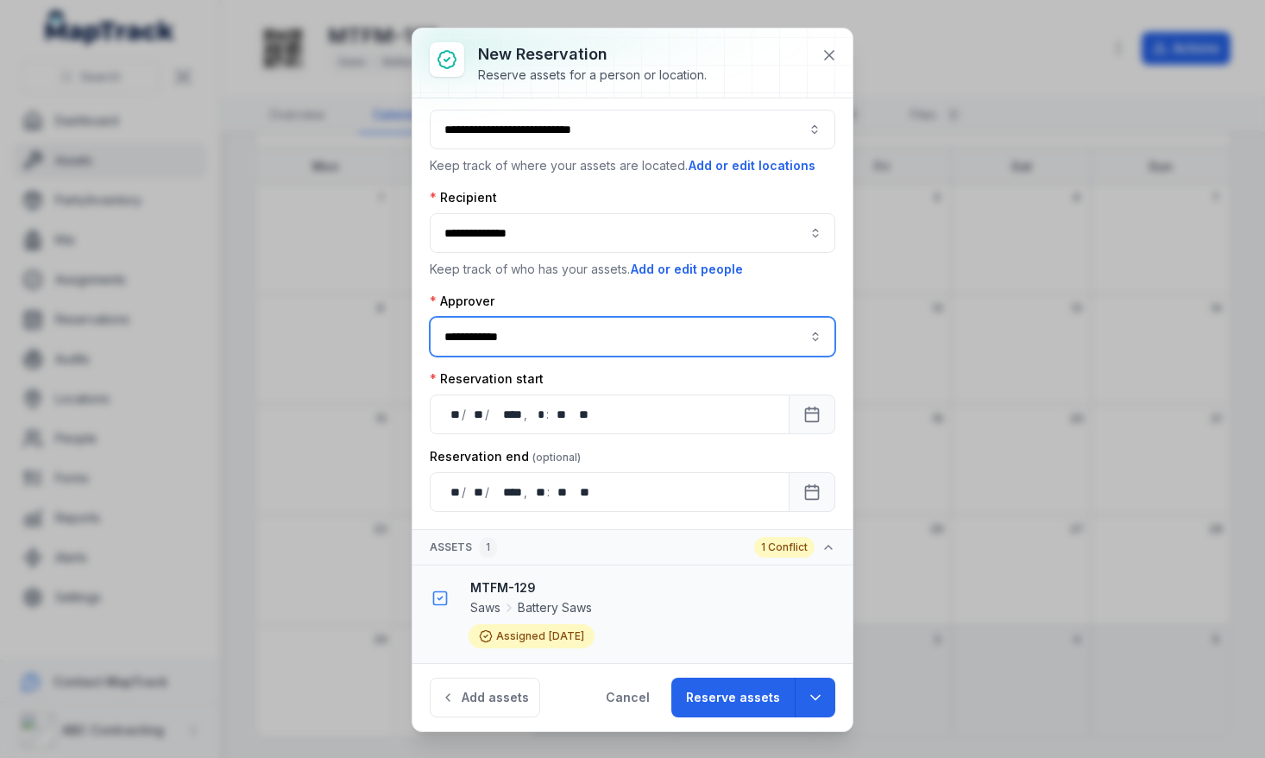
click at [686, 345] on input "**********" at bounding box center [633, 337] width 406 height 40
click at [822, 331] on button "button" at bounding box center [816, 337] width 40 height 40
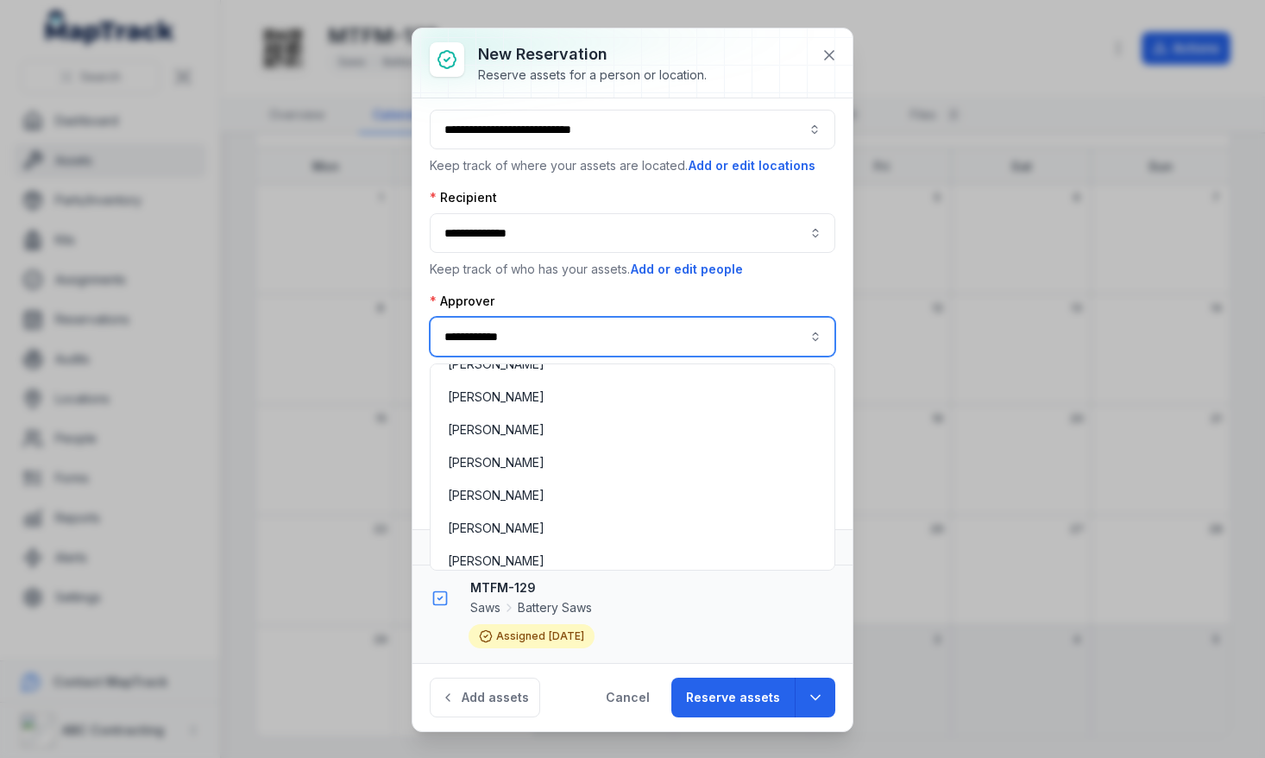
scroll to position [152, 0]
type input "**********"
click at [551, 487] on div "[PERSON_NAME]" at bounding box center [632, 493] width 369 height 17
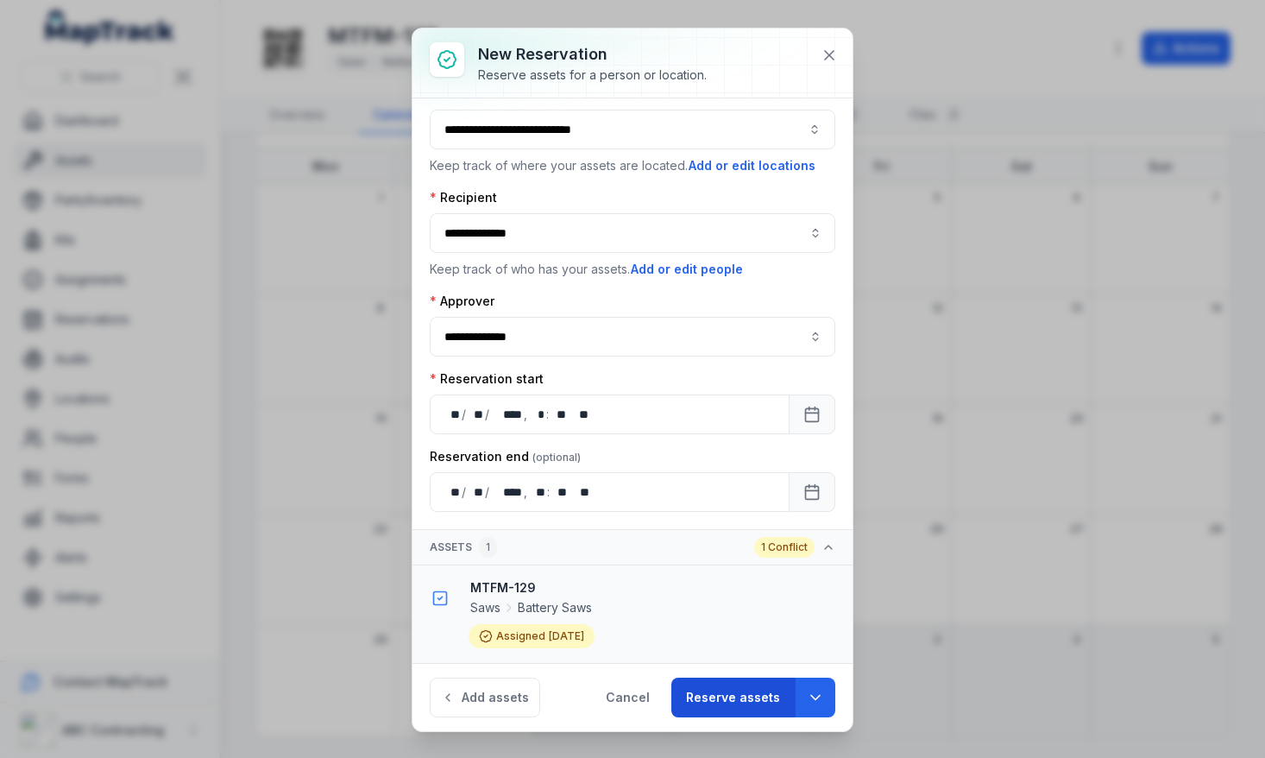
click at [746, 697] on button "Reserve assets" at bounding box center [732, 697] width 123 height 40
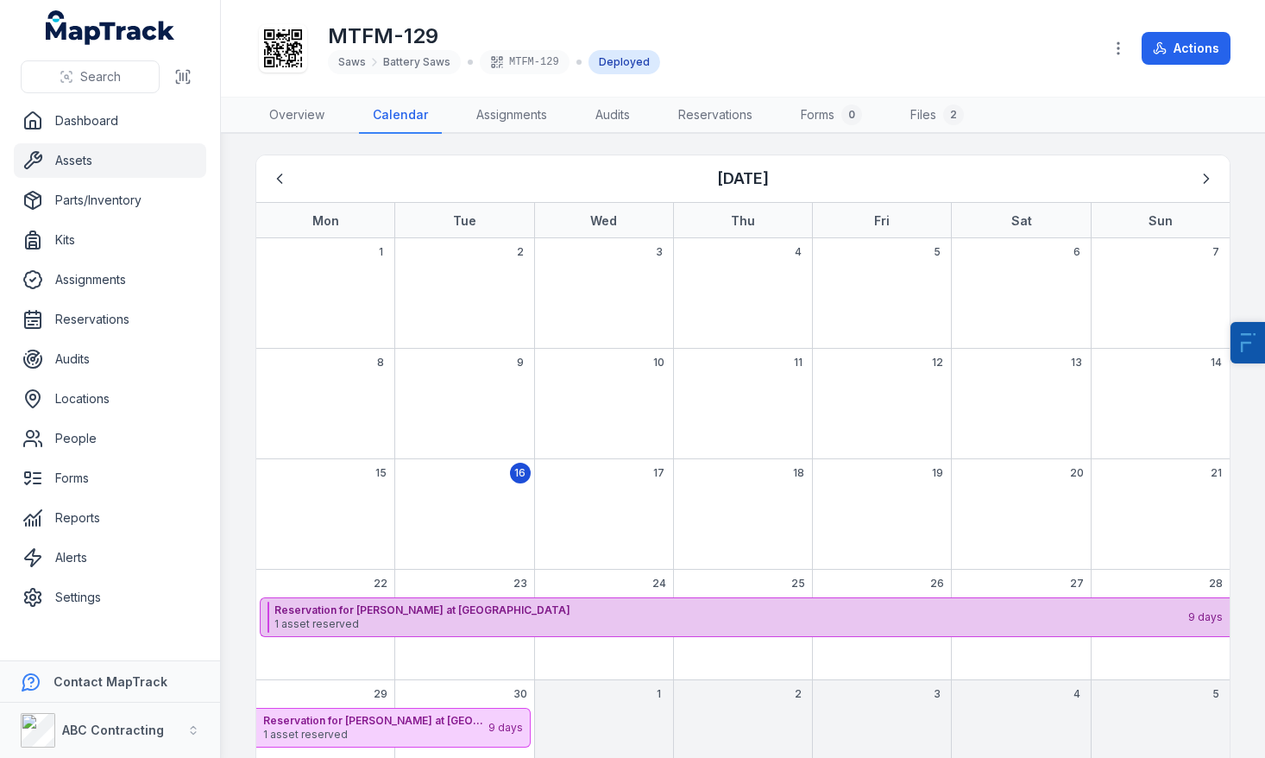
click at [481, 612] on strong "Reservation for [PERSON_NAME] at [GEOGRAPHIC_DATA]" at bounding box center [730, 610] width 912 height 14
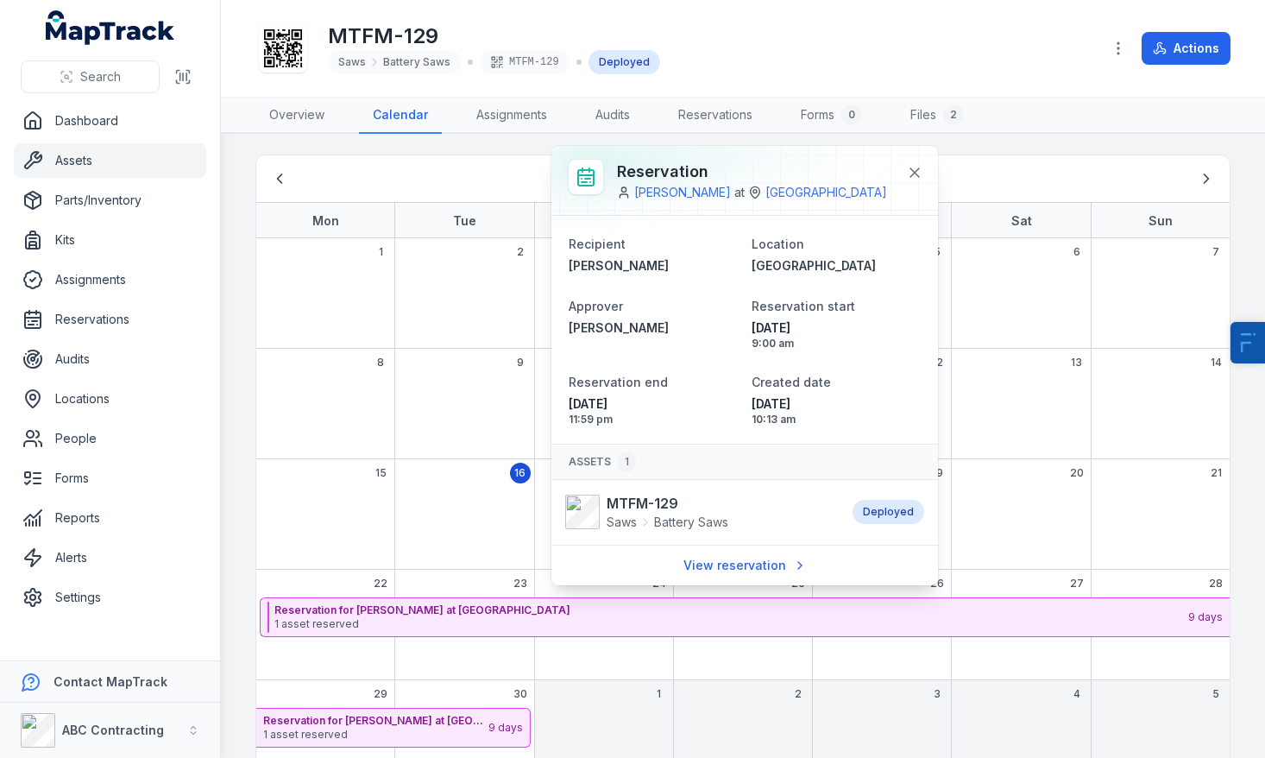
click at [746, 566] on div "View reservation" at bounding box center [744, 565] width 387 height 41
click at [765, 582] on link "View reservation" at bounding box center [745, 565] width 146 height 33
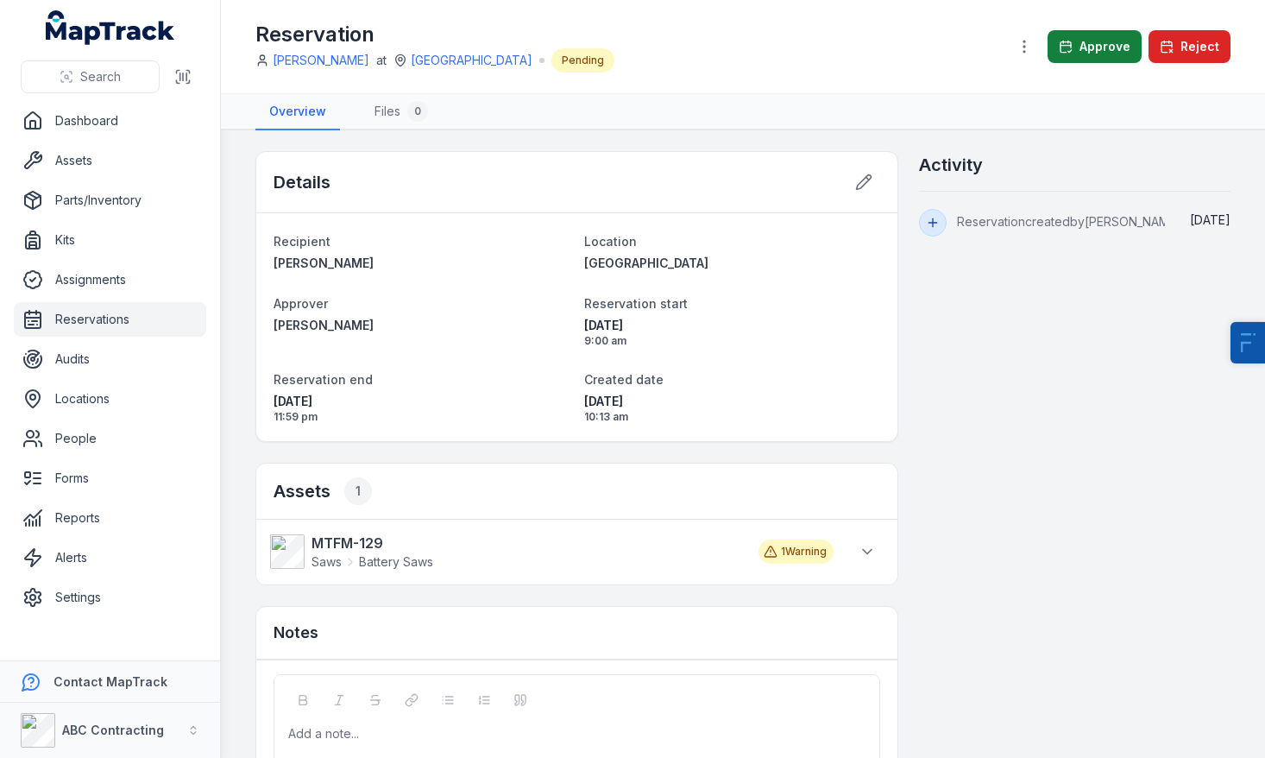
click at [1131, 48] on button "Approve" at bounding box center [1095, 46] width 94 height 33
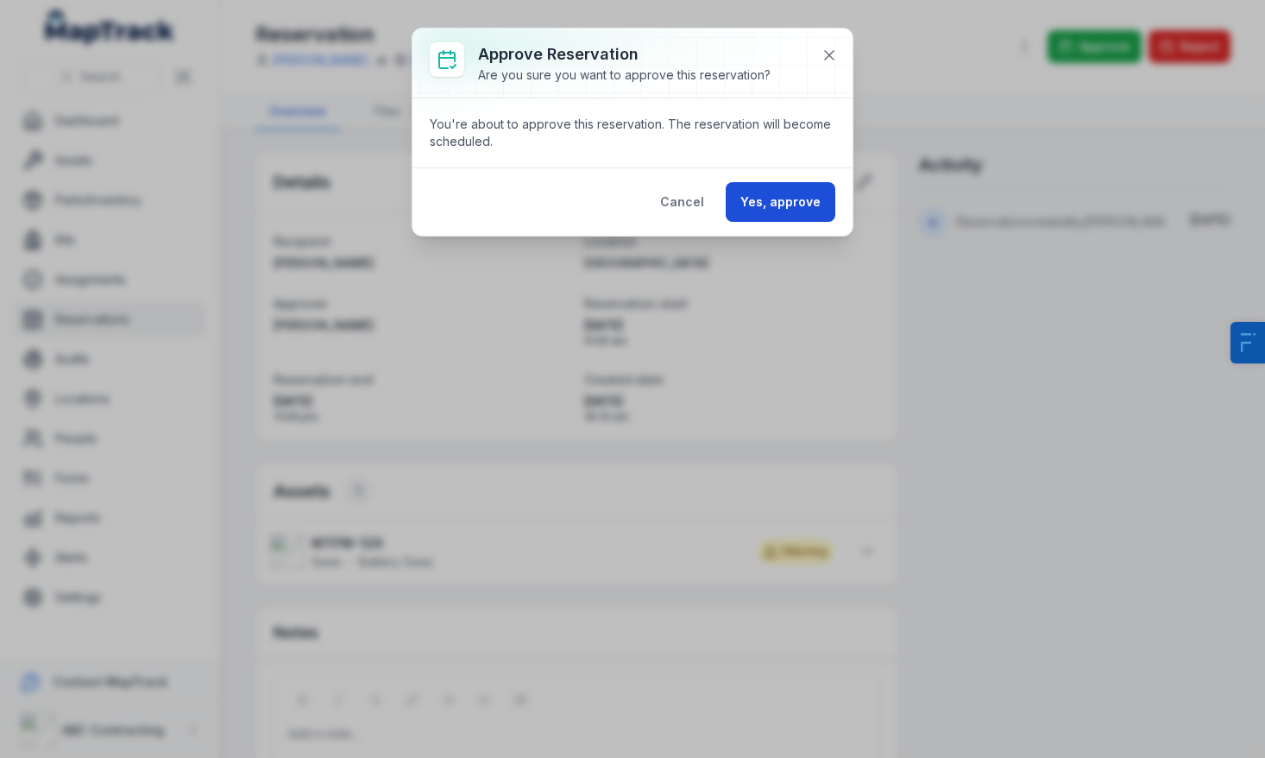
click at [796, 199] on button "Yes, approve" at bounding box center [781, 202] width 110 height 40
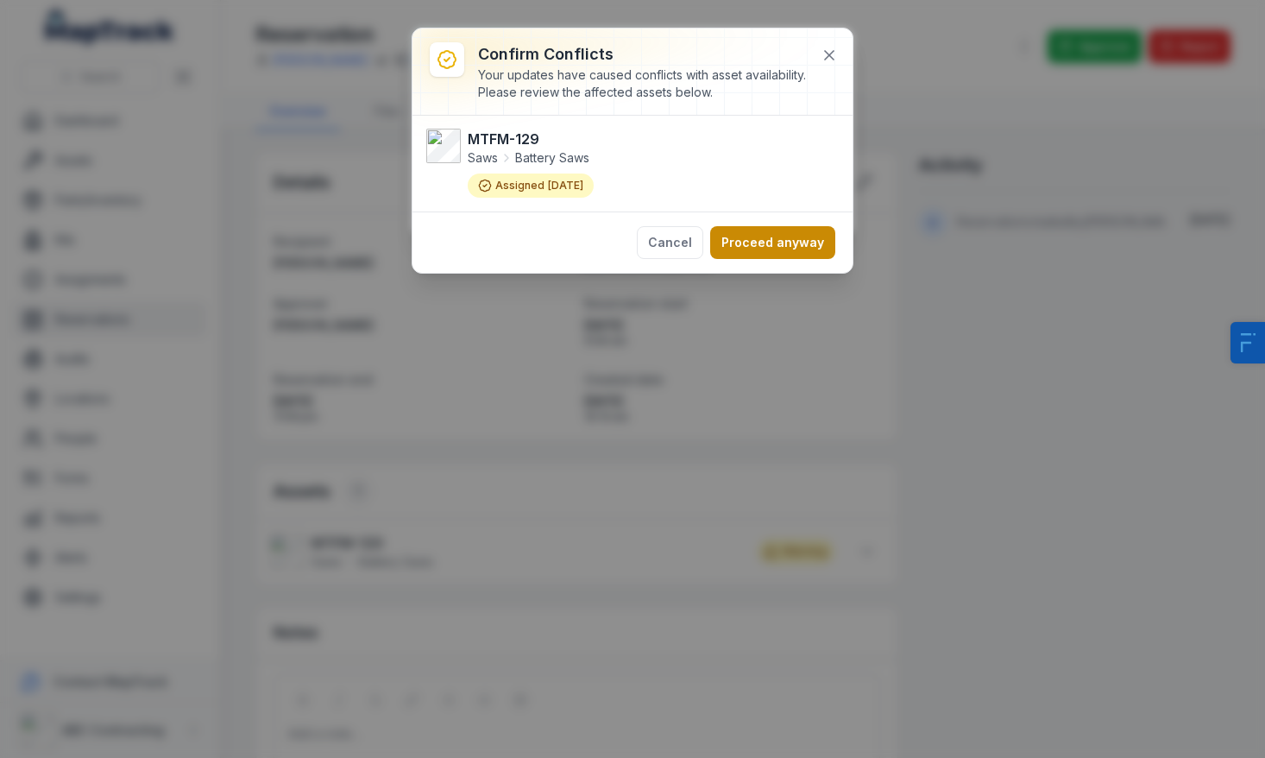
click at [776, 246] on button "Proceed anyway" at bounding box center [772, 242] width 125 height 33
